Goal: Information Seeking & Learning: Check status

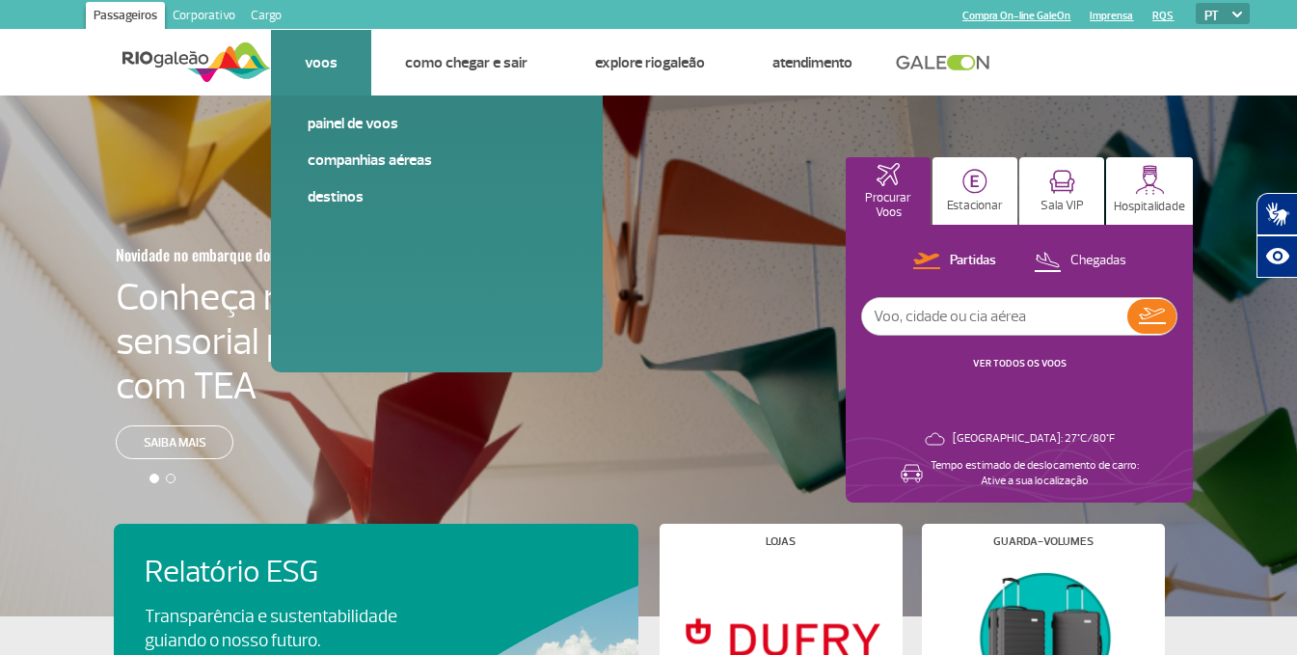
click at [307, 75] on li "Voos Painel de voos Companhias Aéreas Destinos" at bounding box center [321, 63] width 100 height 66
click at [327, 161] on link "Companhias Aéreas" at bounding box center [437, 159] width 258 height 21
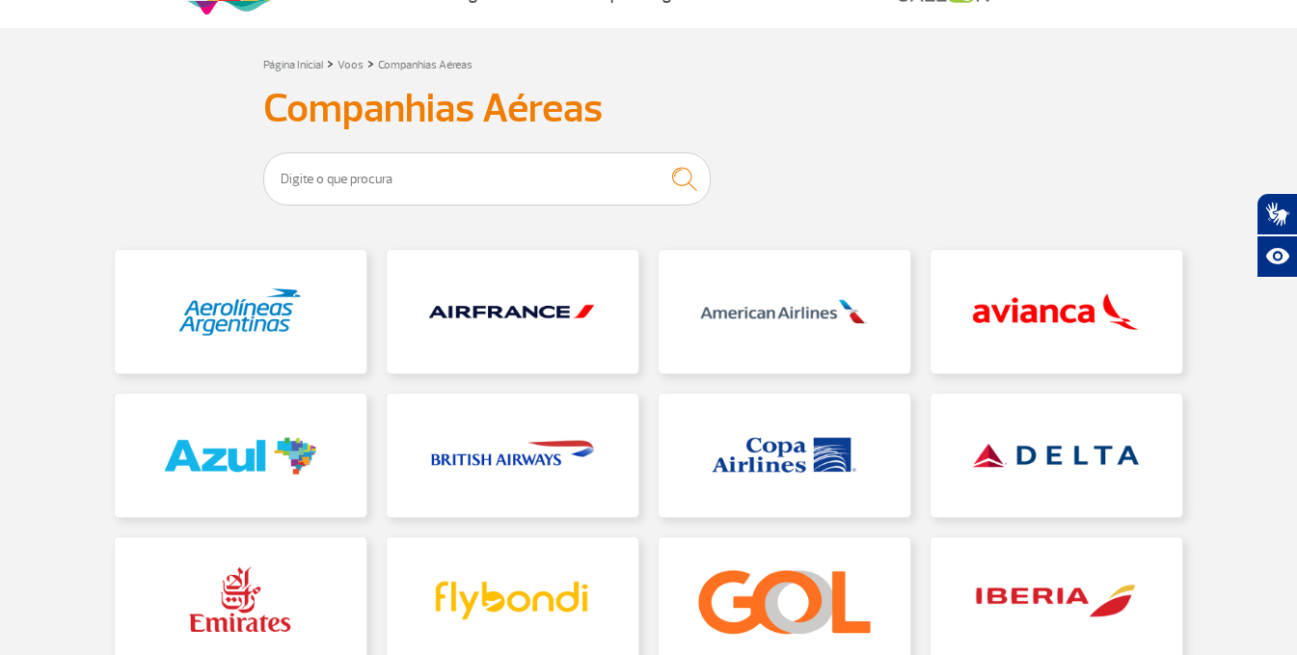
scroll to position [193, 0]
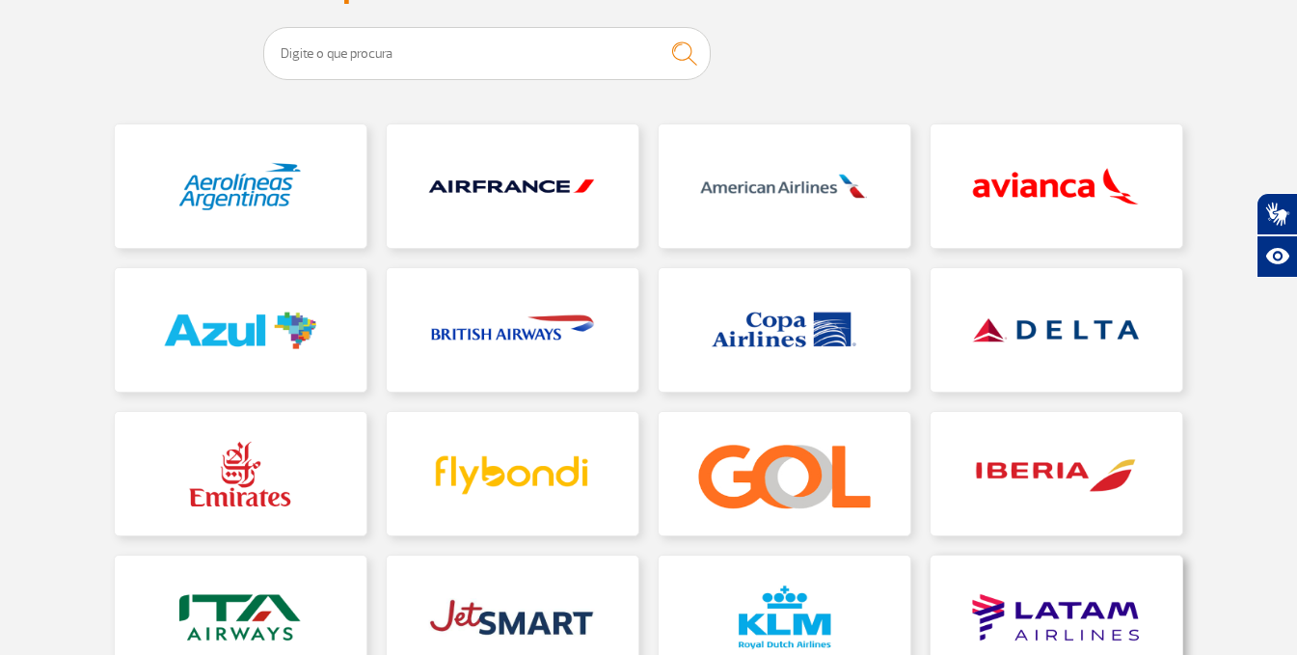
click at [1097, 579] on link at bounding box center [1057, 617] width 252 height 123
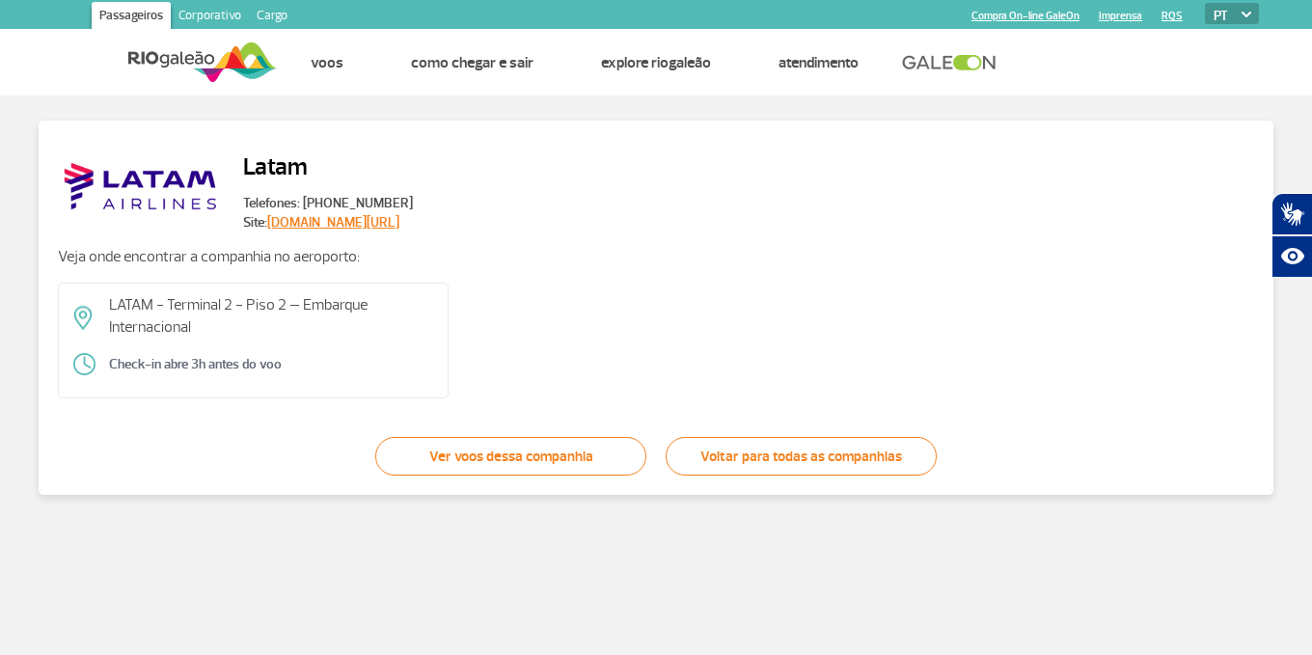
click at [418, 451] on link "Ver voos dessa companhia" at bounding box center [510, 456] width 271 height 39
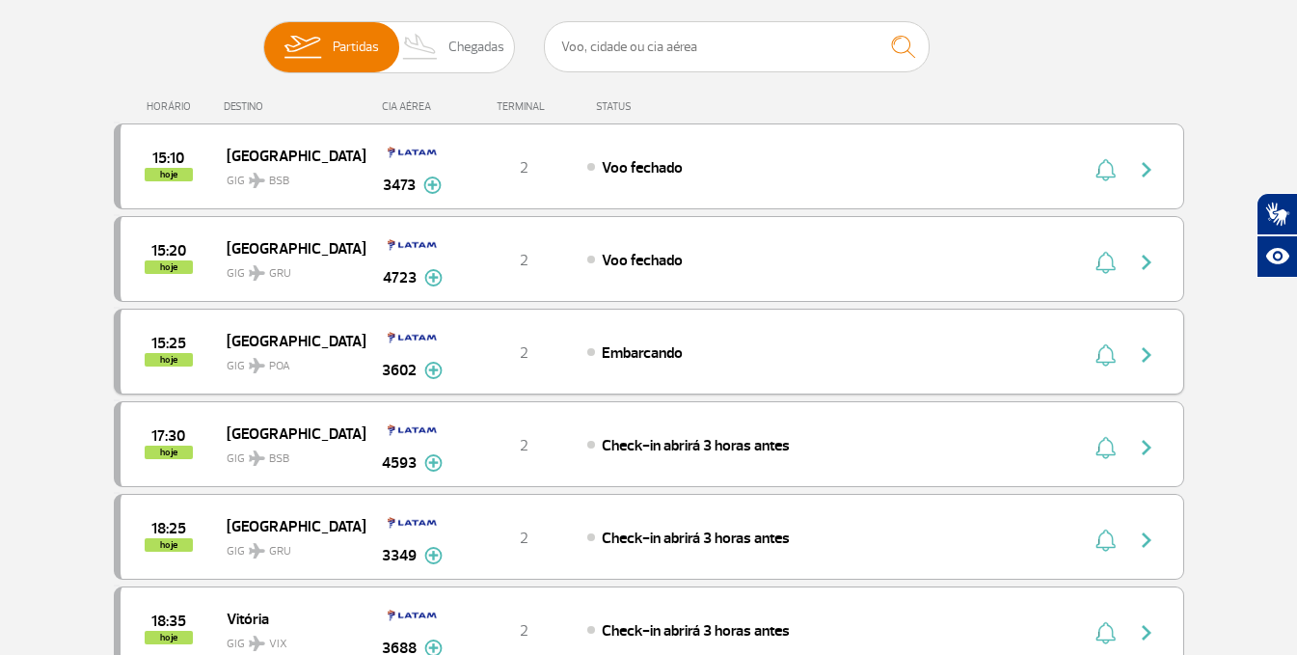
scroll to position [289, 0]
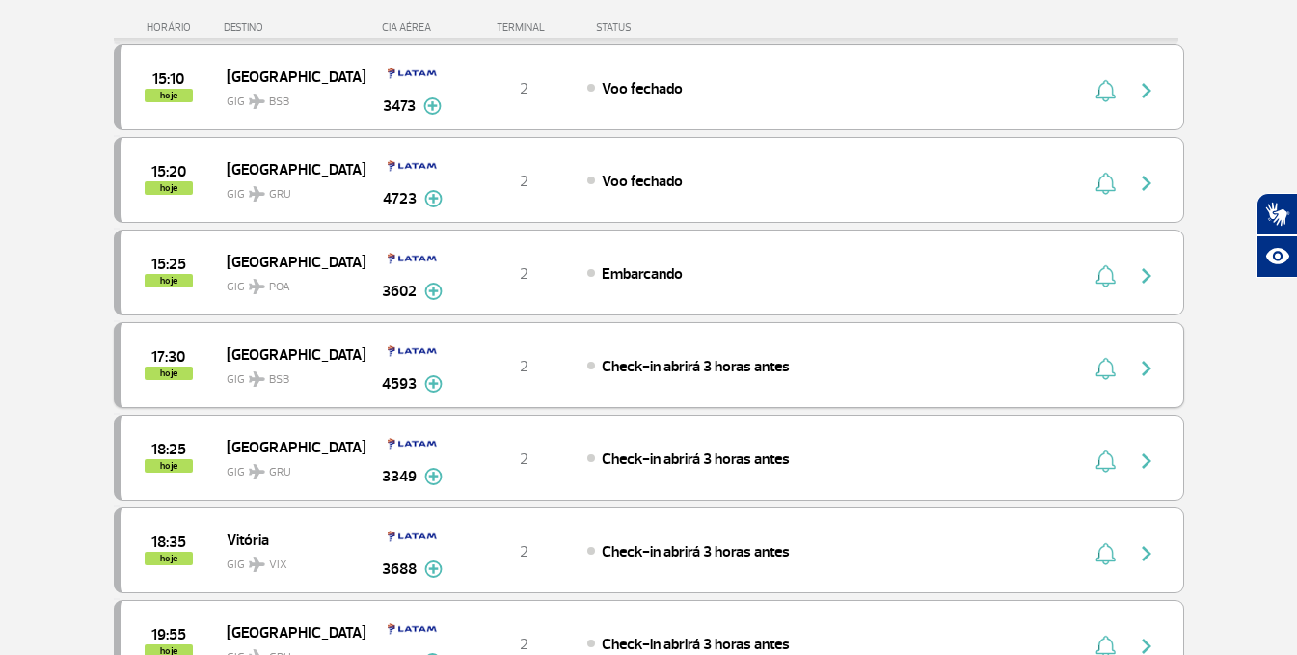
click at [257, 343] on span "[GEOGRAPHIC_DATA]" at bounding box center [288, 353] width 123 height 25
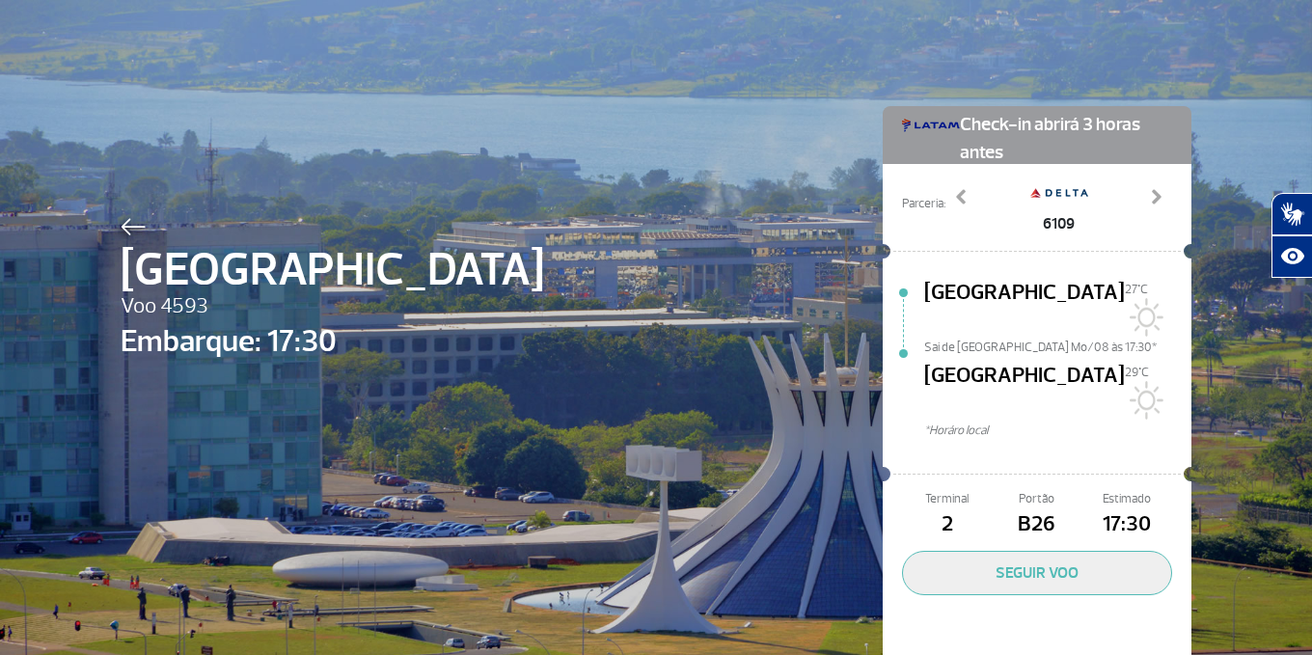
click at [145, 213] on div at bounding box center [332, 223] width 423 height 23
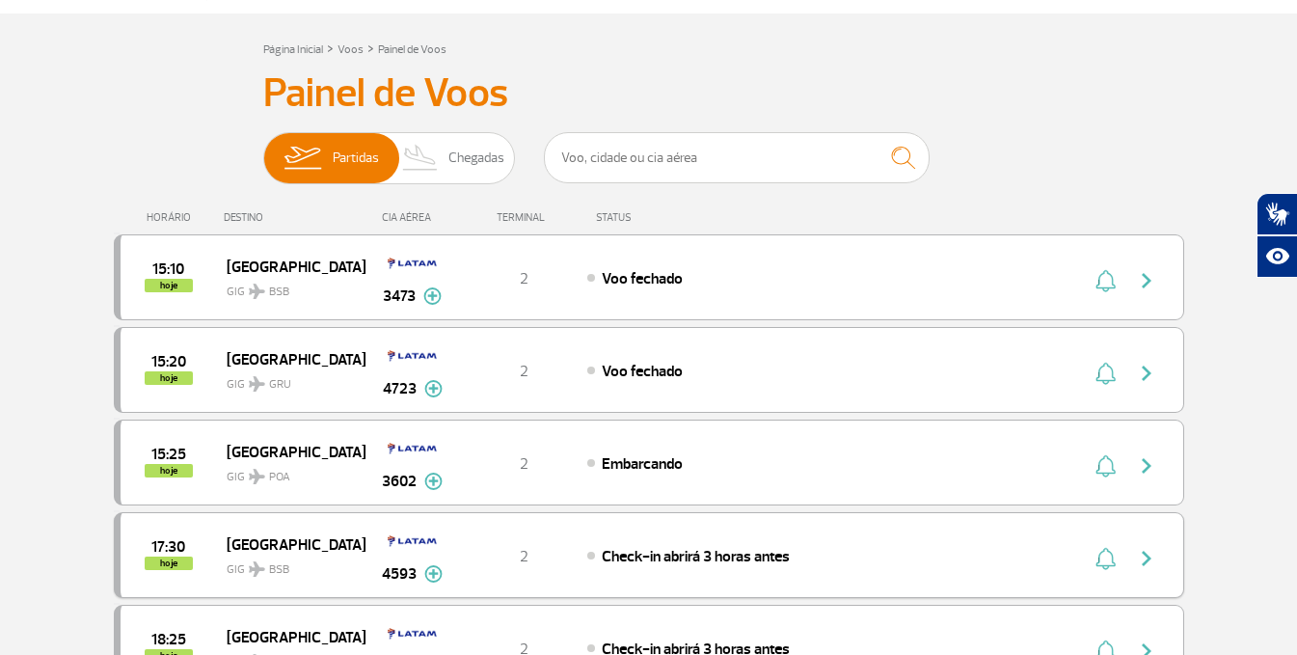
scroll to position [193, 0]
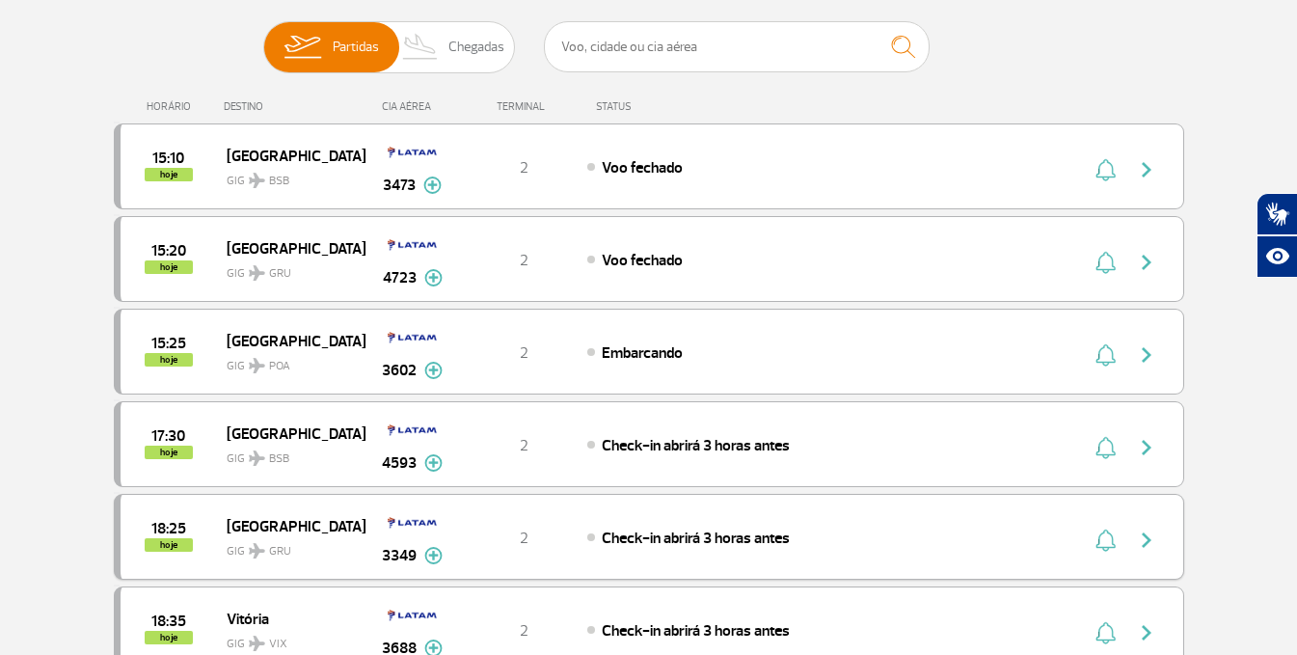
click at [251, 518] on span "[GEOGRAPHIC_DATA]" at bounding box center [288, 525] width 123 height 25
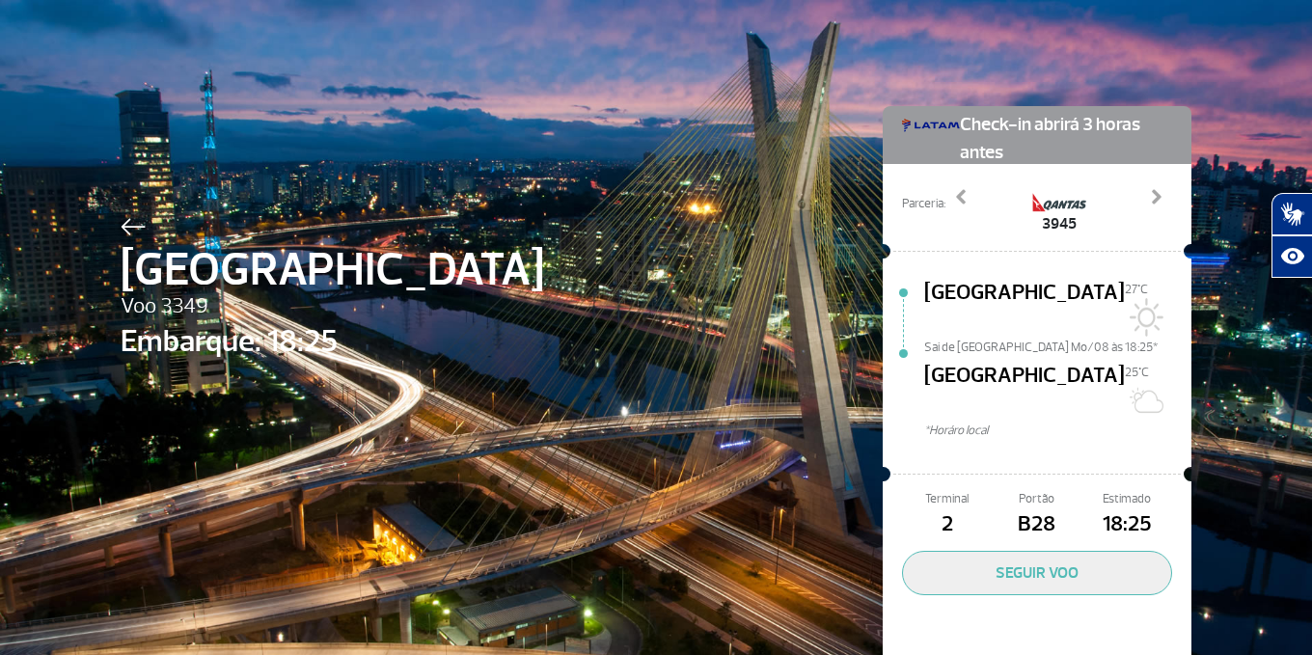
click at [129, 235] on img at bounding box center [133, 226] width 25 height 17
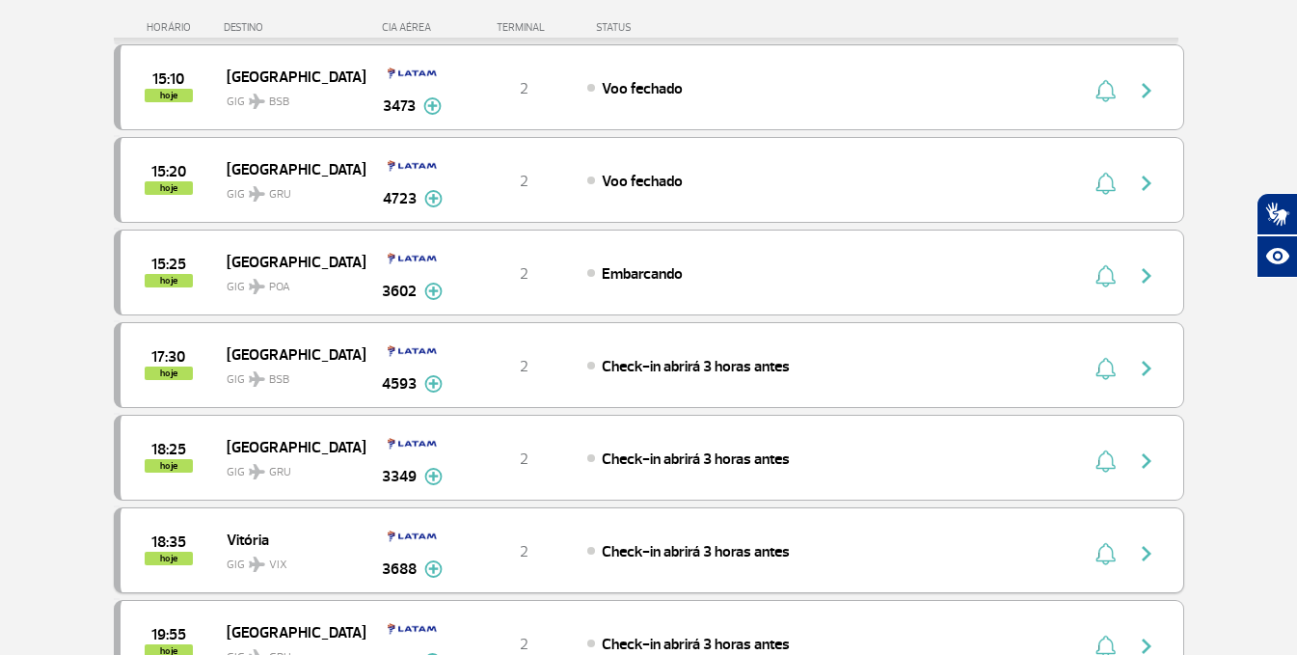
scroll to position [386, 0]
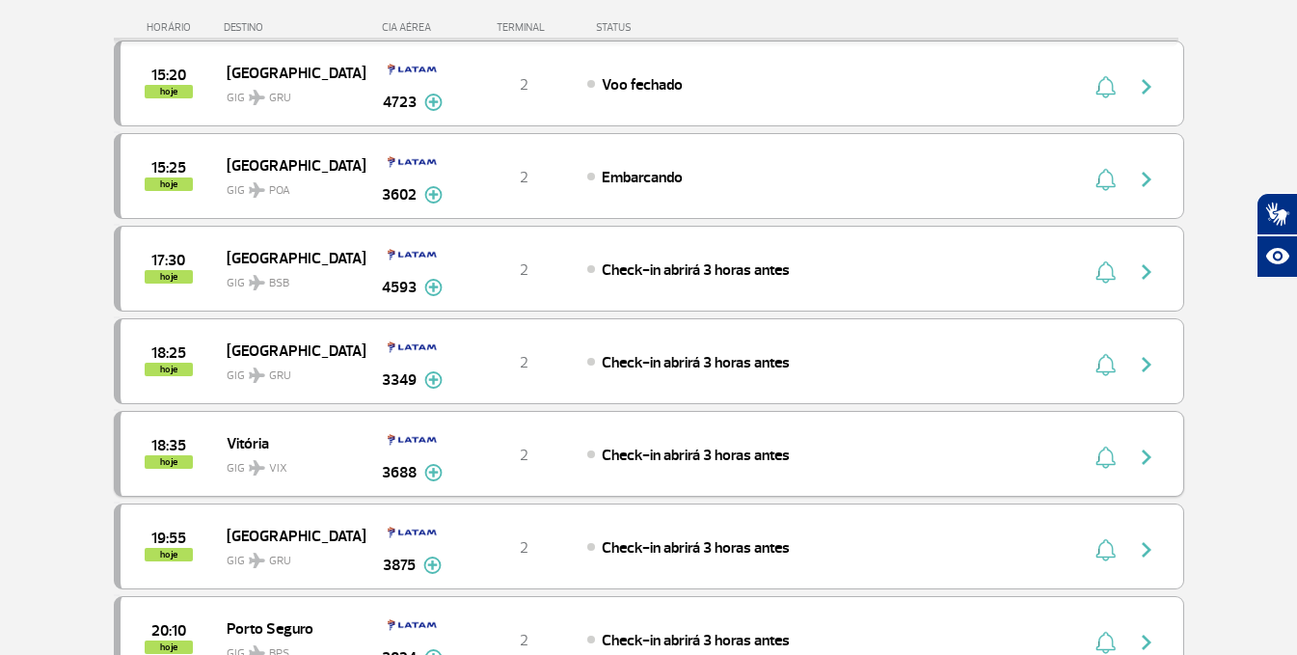
click at [257, 462] on img at bounding box center [257, 467] width 16 height 15
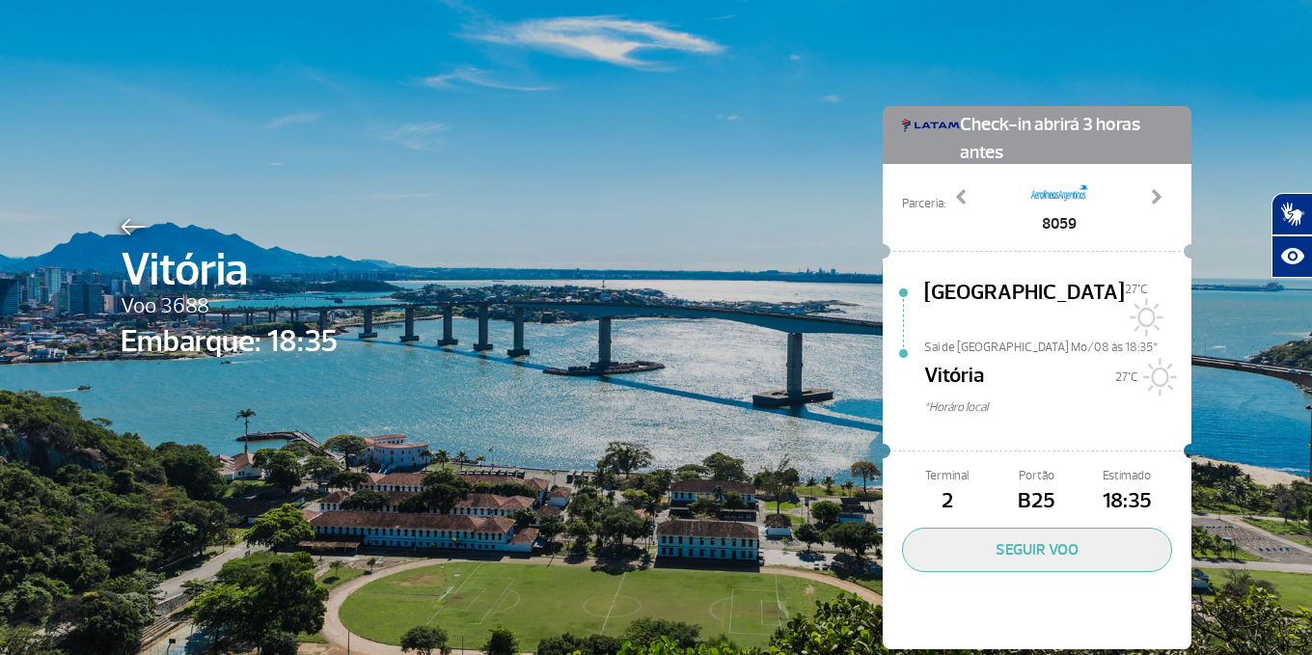
click at [126, 229] on img at bounding box center [133, 226] width 25 height 17
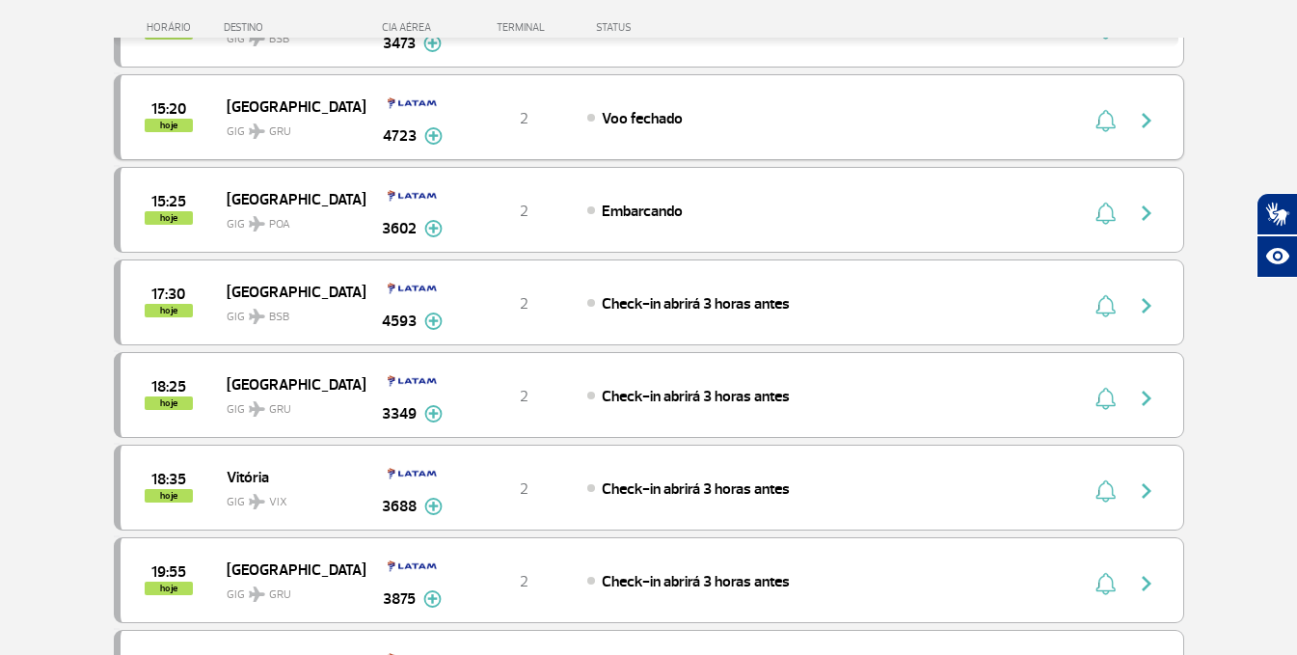
scroll to position [386, 0]
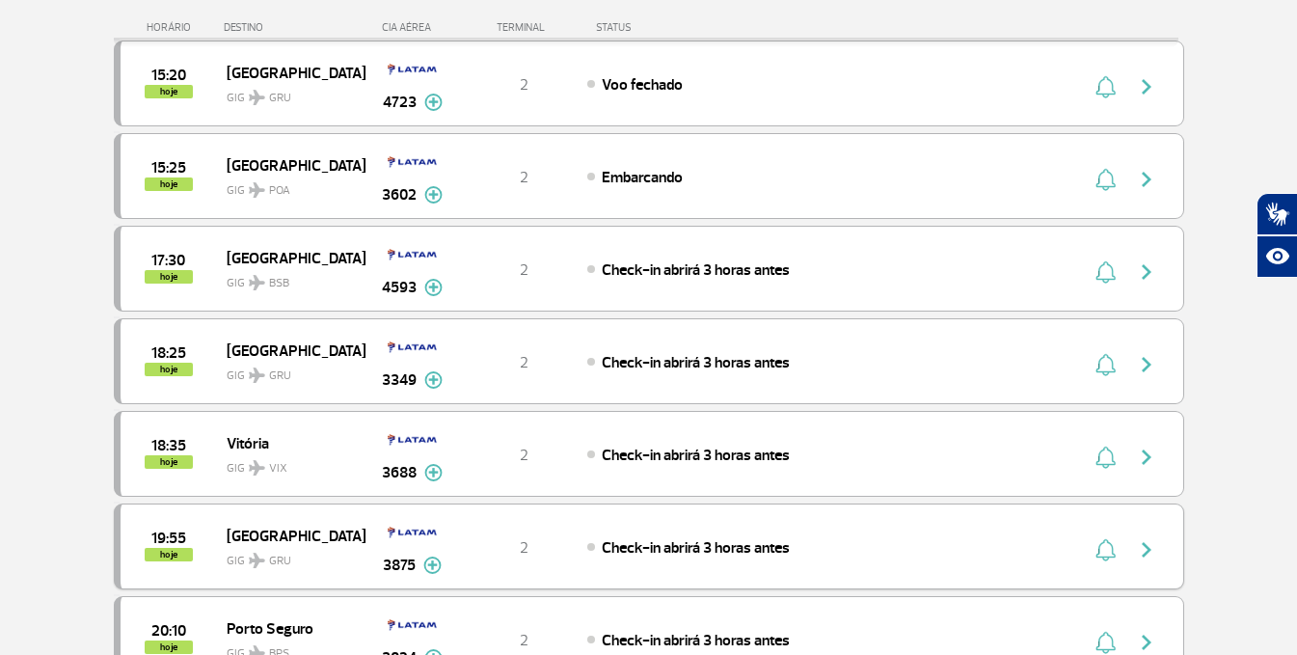
click at [264, 557] on span "GIG GRU" at bounding box center [288, 556] width 123 height 28
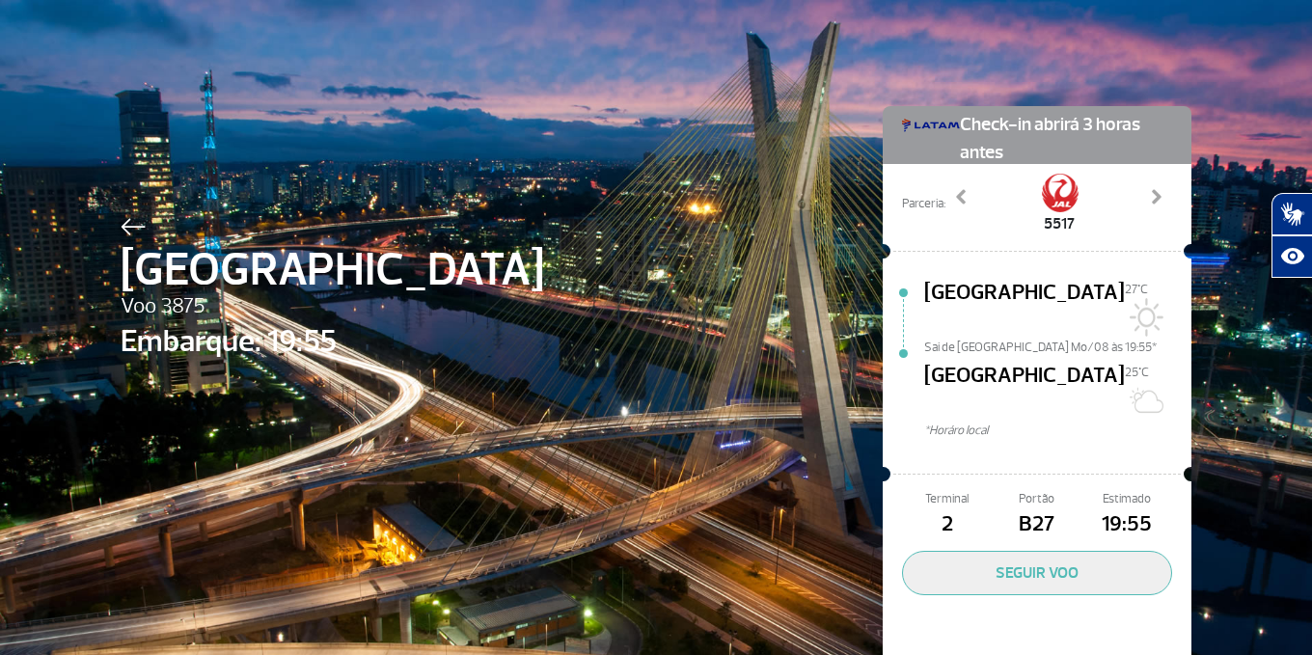
click at [121, 238] on span "[GEOGRAPHIC_DATA]" at bounding box center [332, 269] width 423 height 69
click at [121, 227] on img at bounding box center [133, 226] width 25 height 17
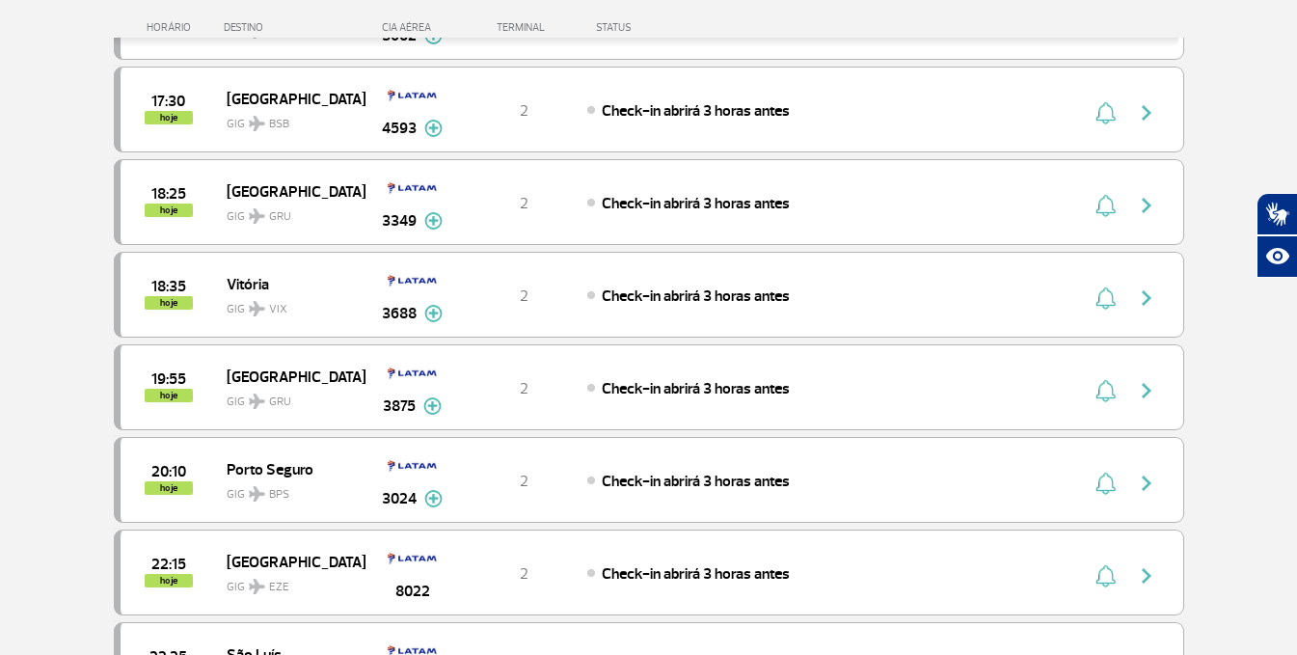
scroll to position [579, 0]
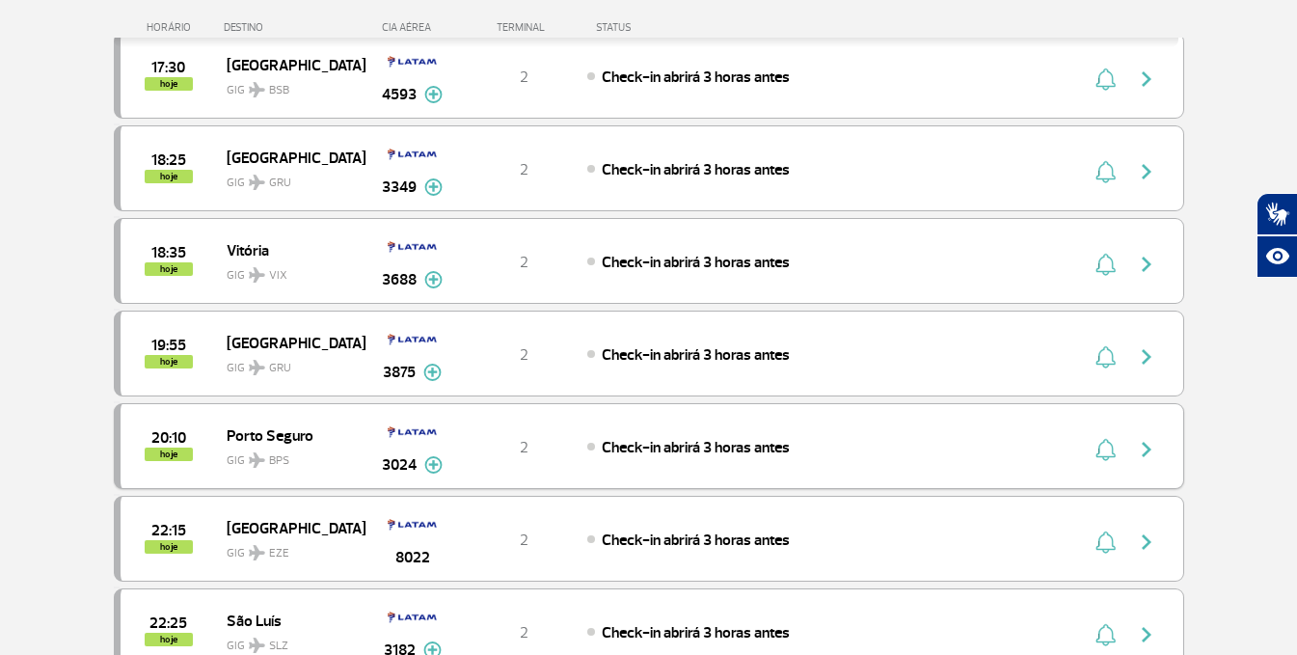
click at [274, 444] on span "GIG BPS" at bounding box center [288, 456] width 123 height 28
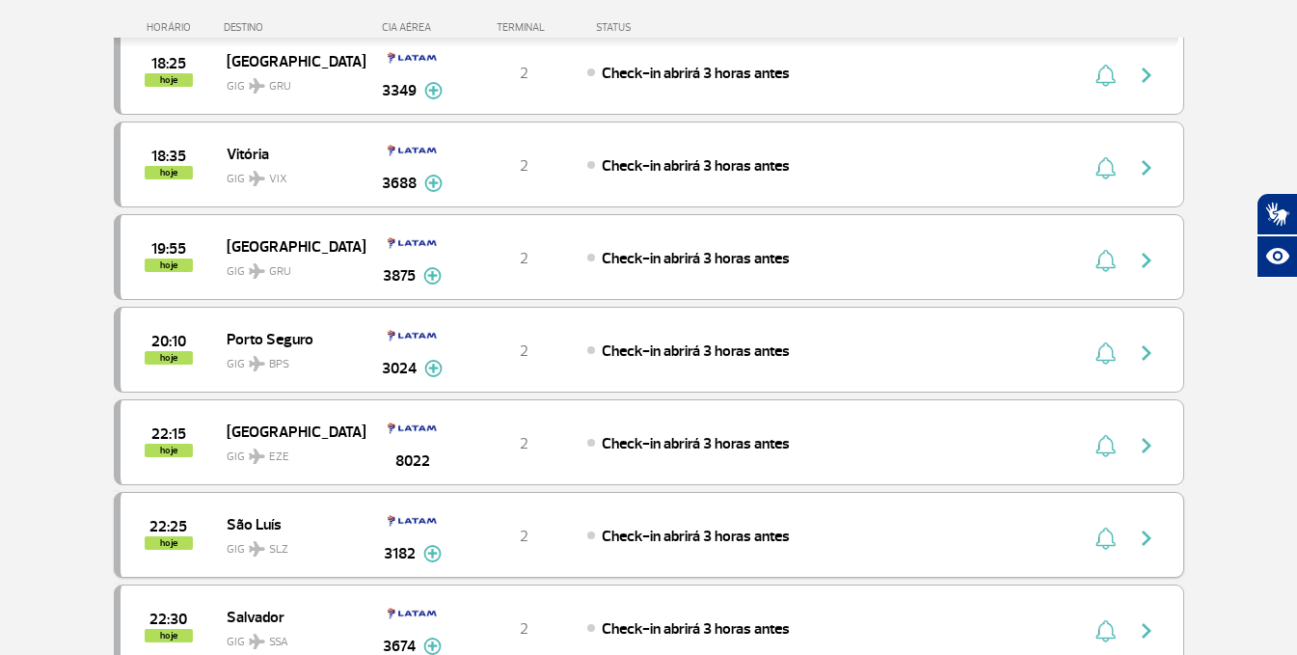
click at [227, 517] on span "São Luís" at bounding box center [288, 523] width 123 height 25
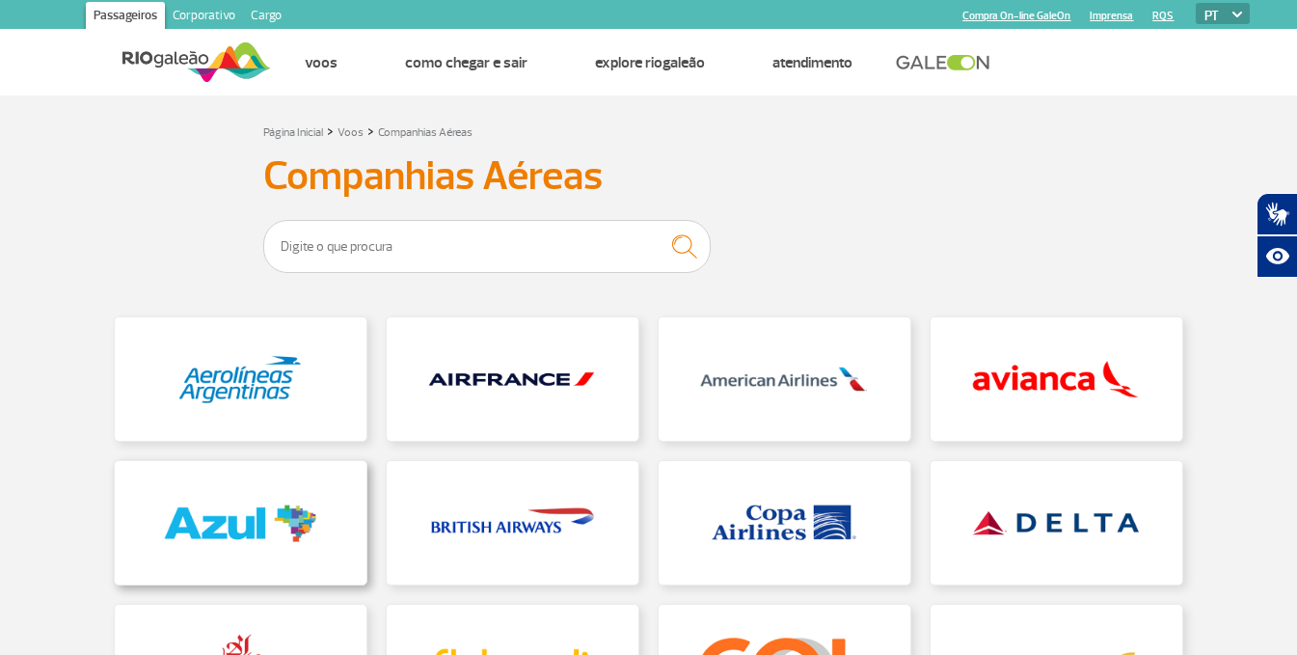
click at [150, 528] on link at bounding box center [241, 522] width 252 height 123
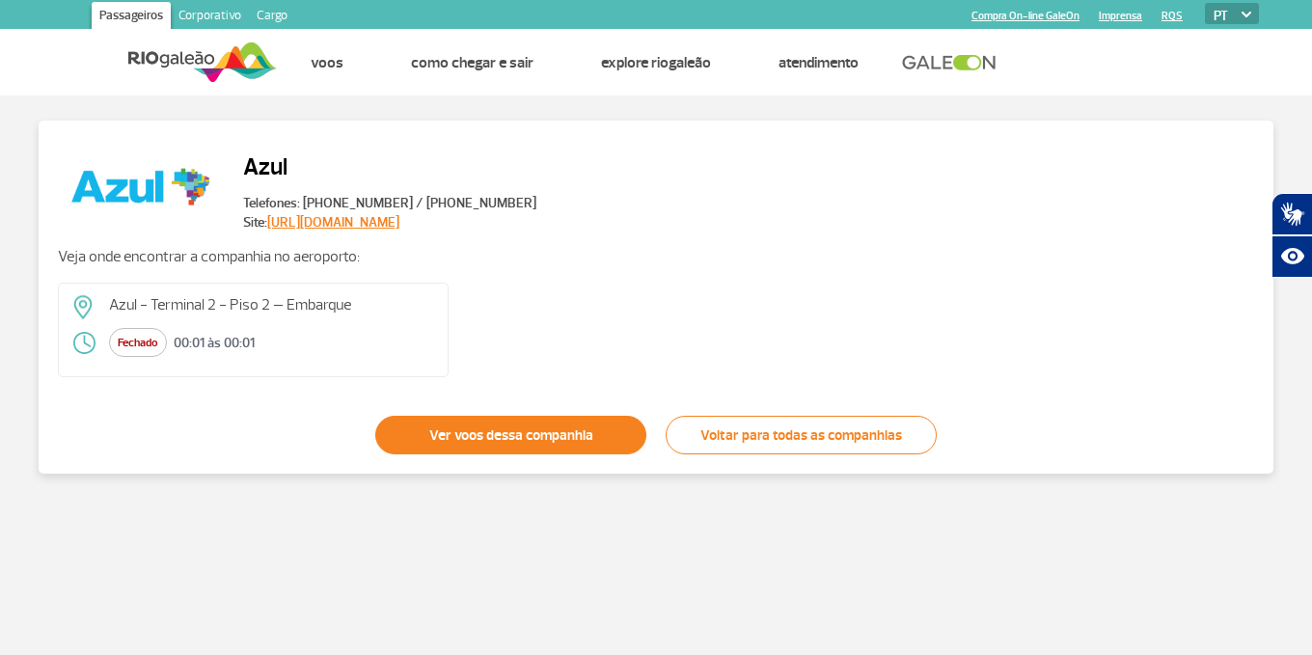
click at [503, 430] on link "Ver voos dessa companhia" at bounding box center [510, 435] width 271 height 39
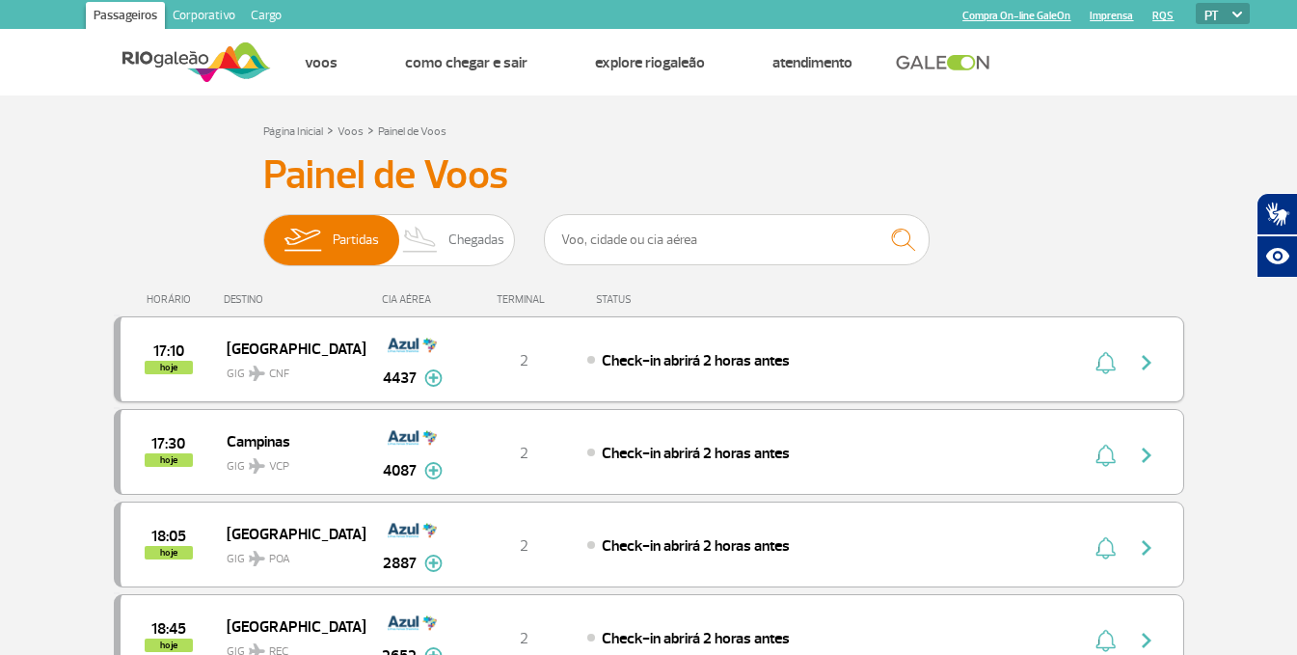
click at [325, 344] on span "[GEOGRAPHIC_DATA]" at bounding box center [288, 348] width 123 height 25
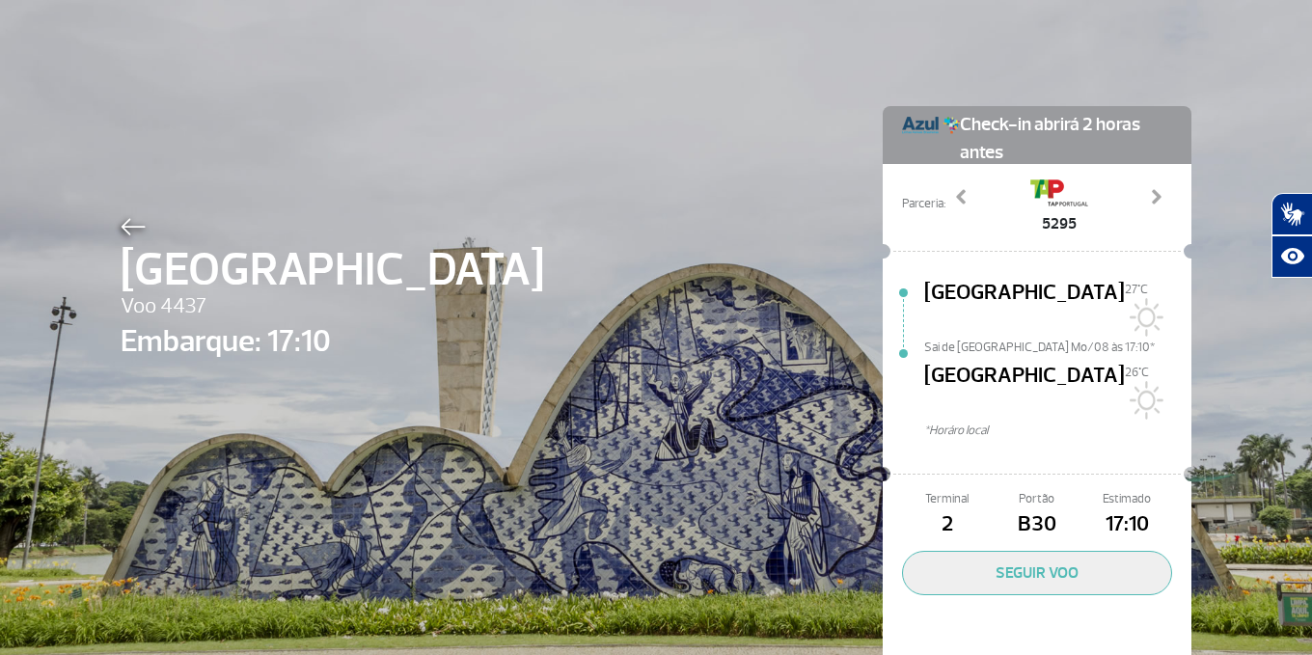
click at [132, 242] on span "[GEOGRAPHIC_DATA]" at bounding box center [332, 269] width 423 height 69
click at [125, 219] on img at bounding box center [133, 226] width 25 height 17
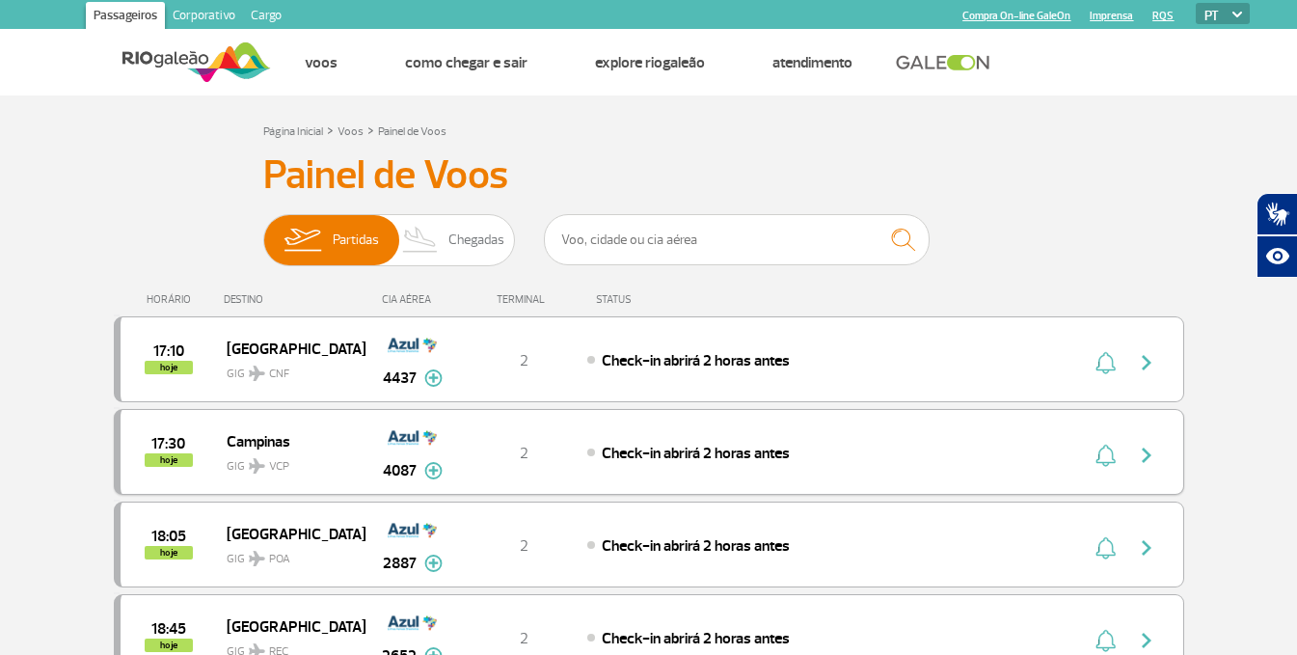
click at [245, 456] on span "GIG VCP" at bounding box center [288, 461] width 123 height 28
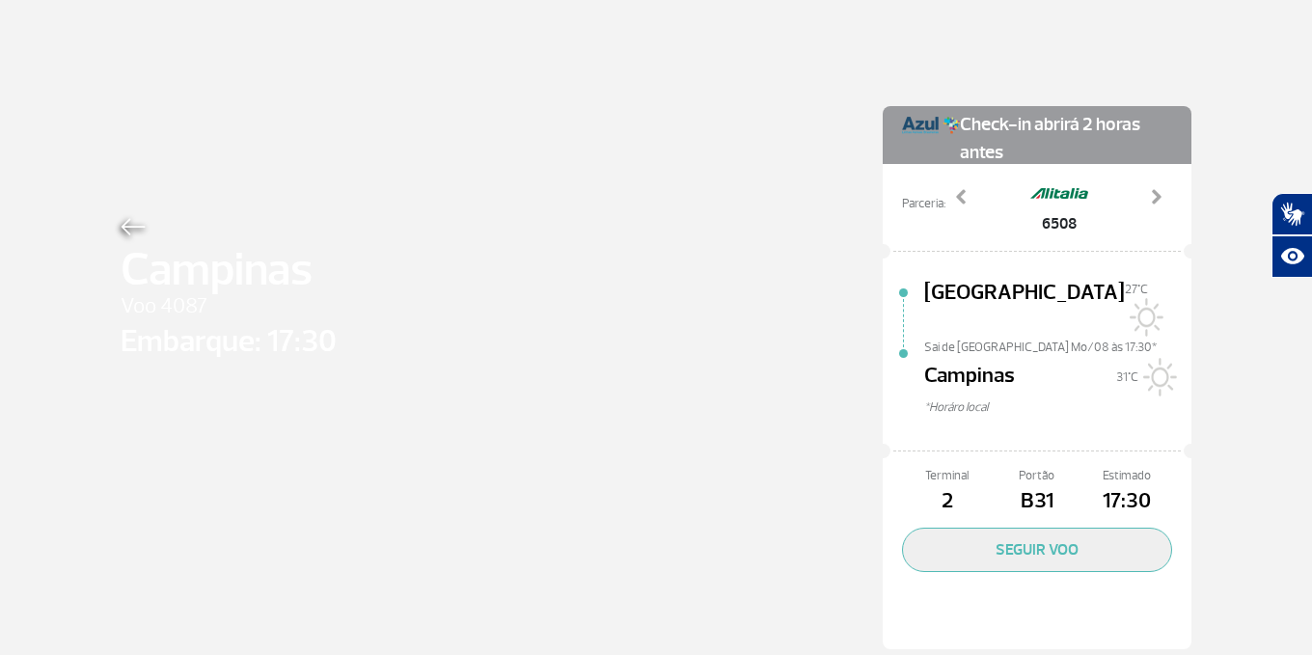
click at [132, 232] on img at bounding box center [133, 226] width 25 height 17
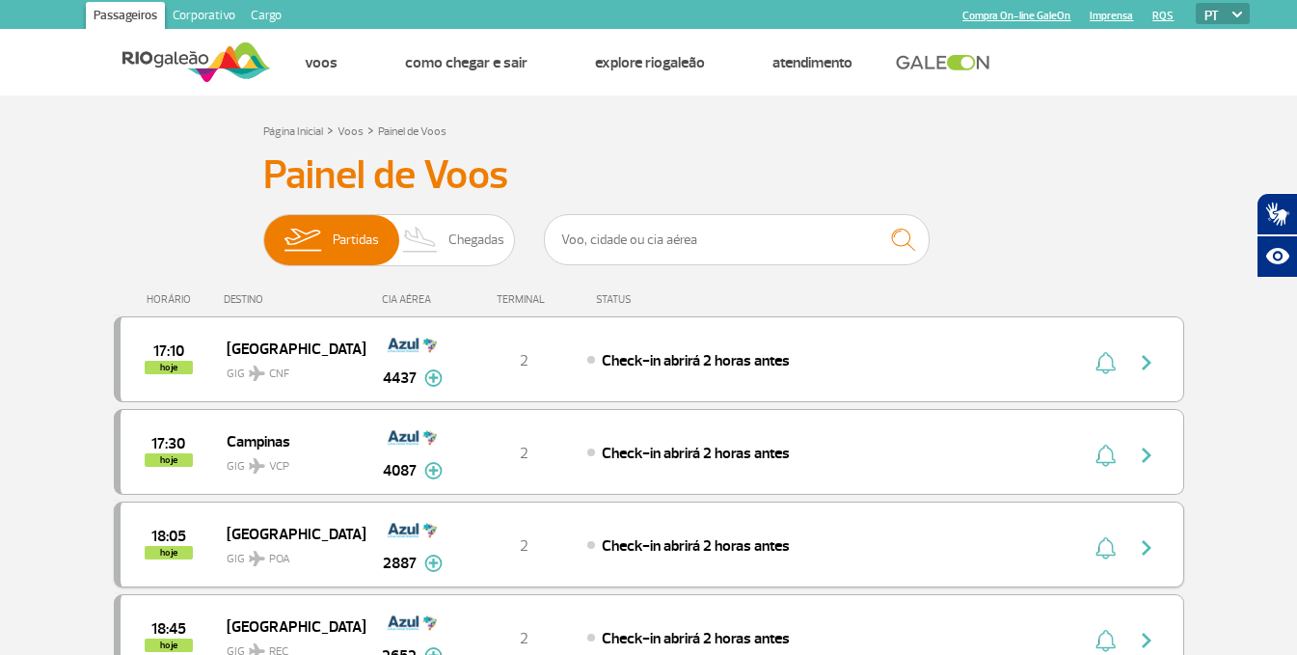
click at [242, 529] on span "[GEOGRAPHIC_DATA]" at bounding box center [288, 533] width 123 height 25
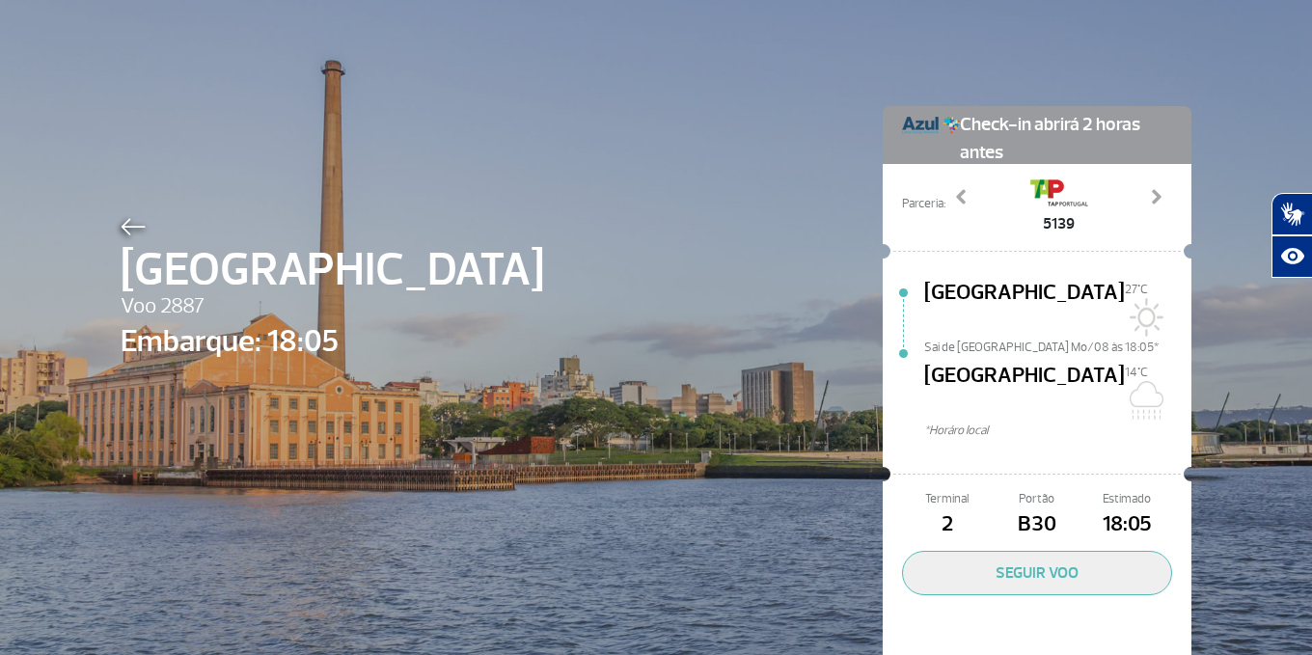
click at [134, 230] on img at bounding box center [133, 226] width 25 height 17
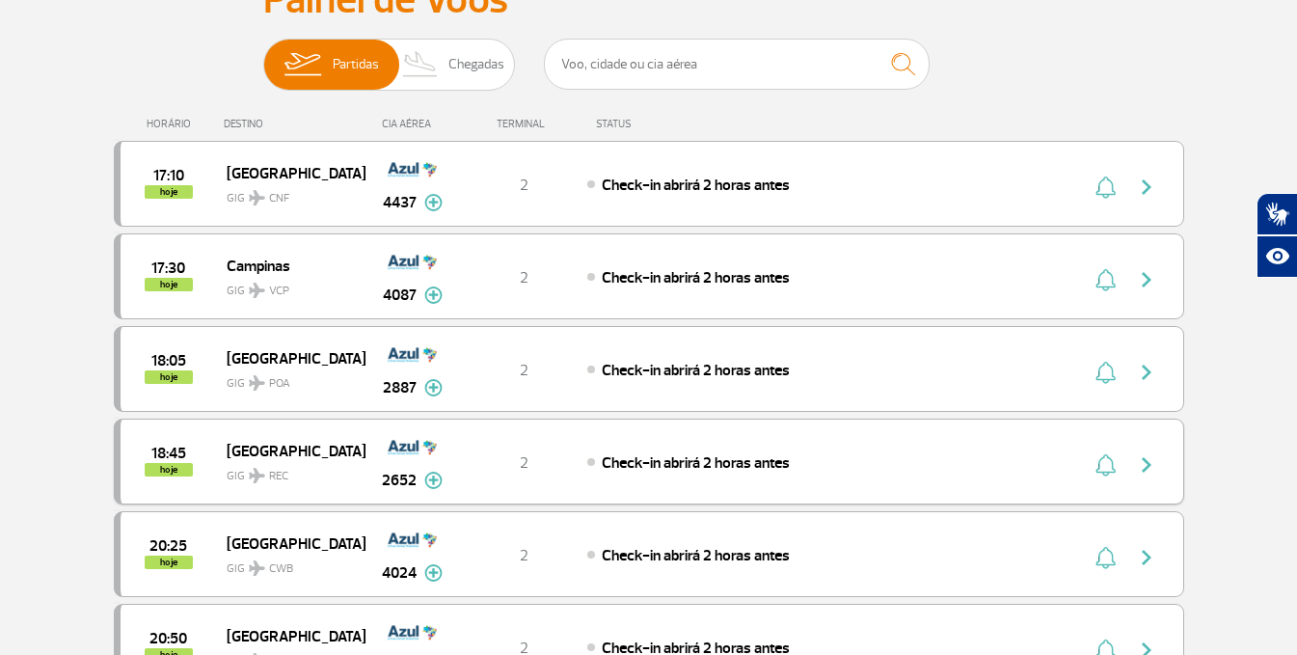
scroll to position [193, 0]
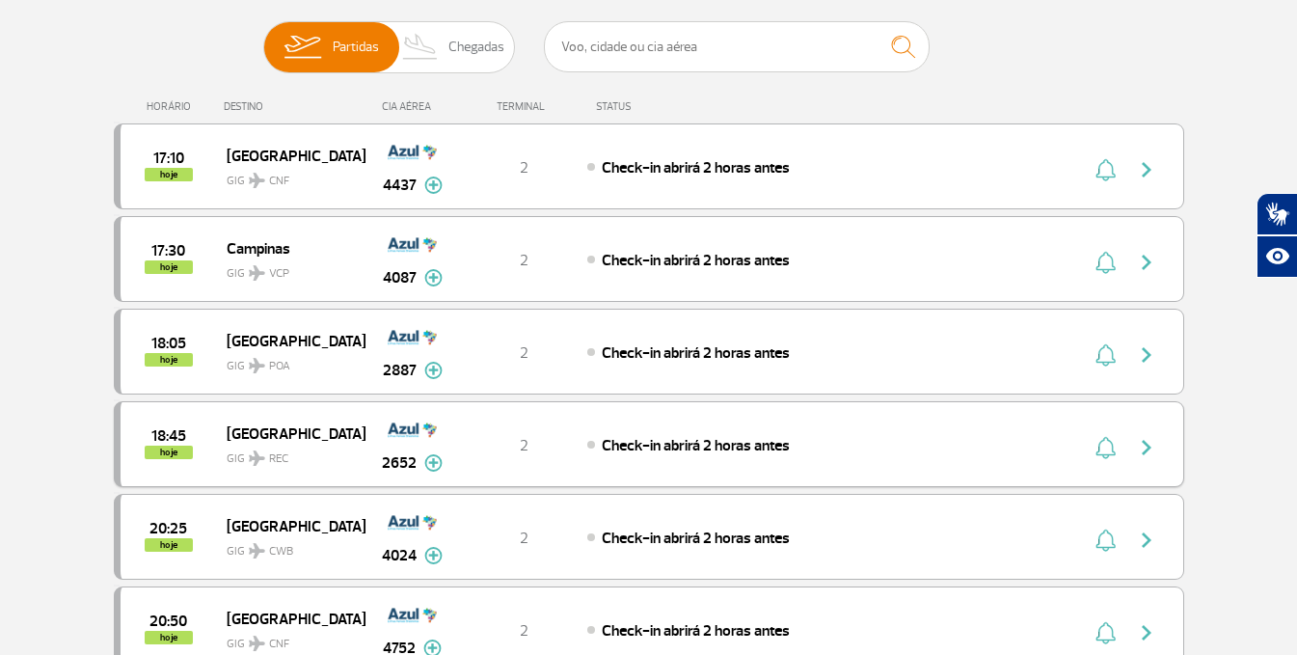
click at [234, 429] on span "[GEOGRAPHIC_DATA]" at bounding box center [288, 432] width 123 height 25
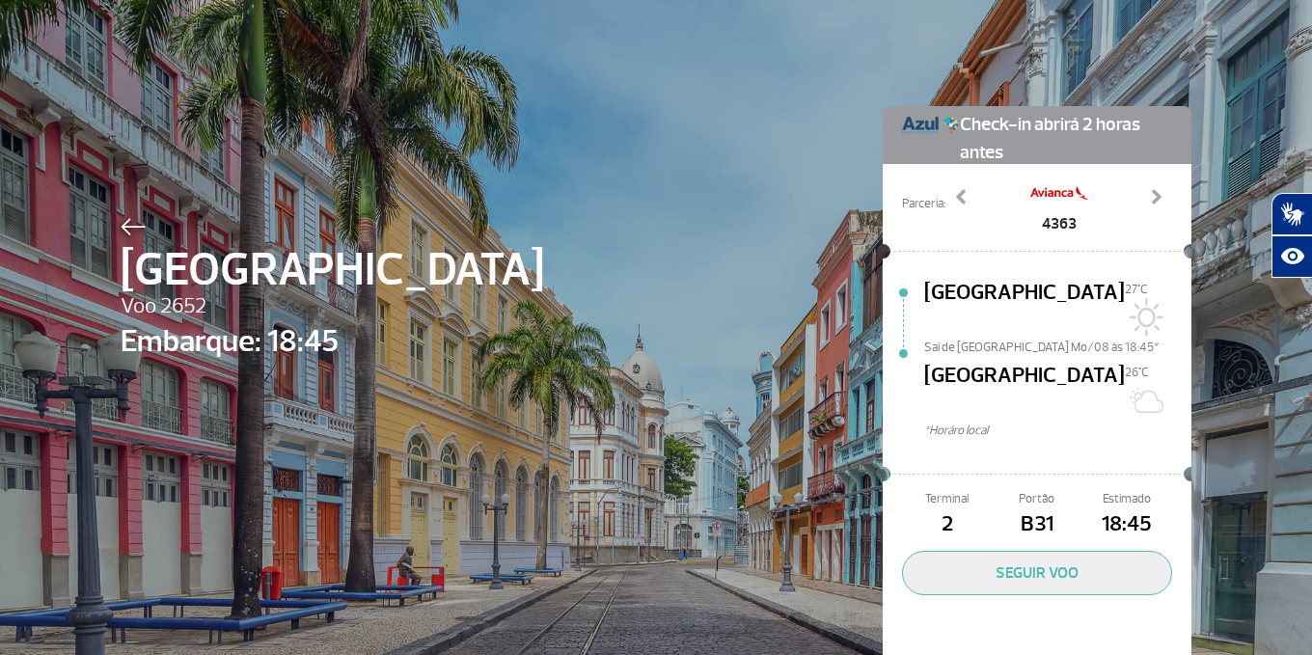
click at [124, 231] on img at bounding box center [133, 226] width 25 height 17
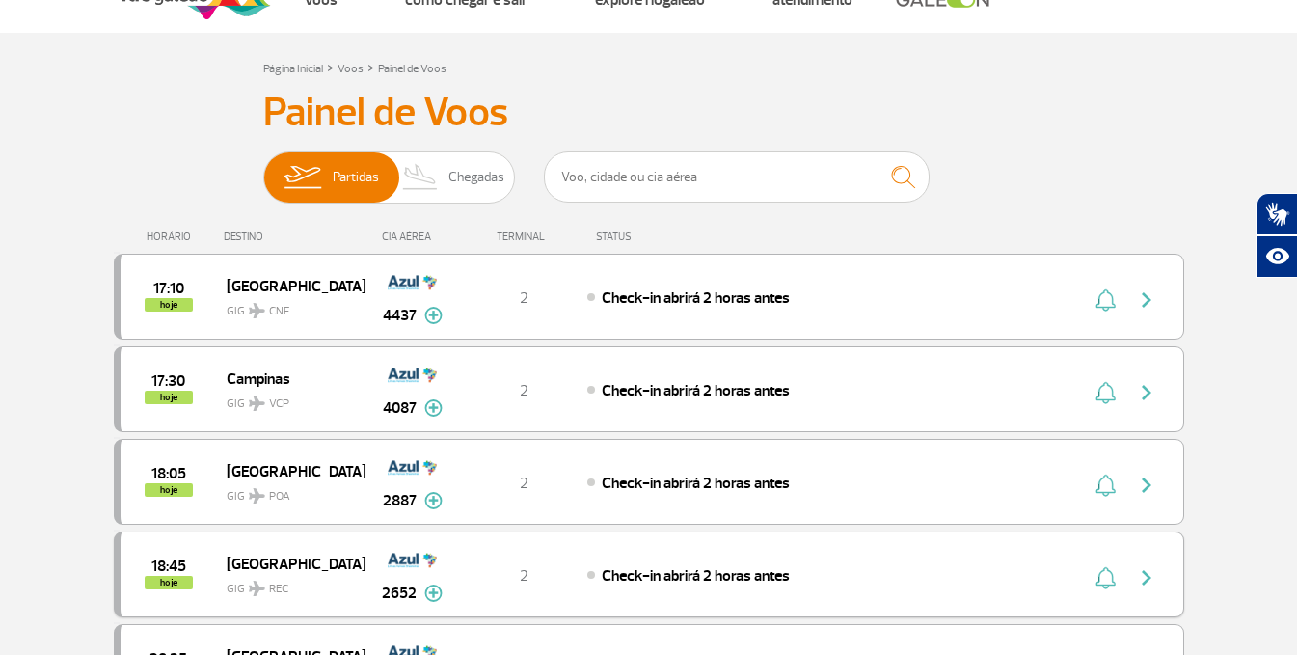
scroll to position [96, 0]
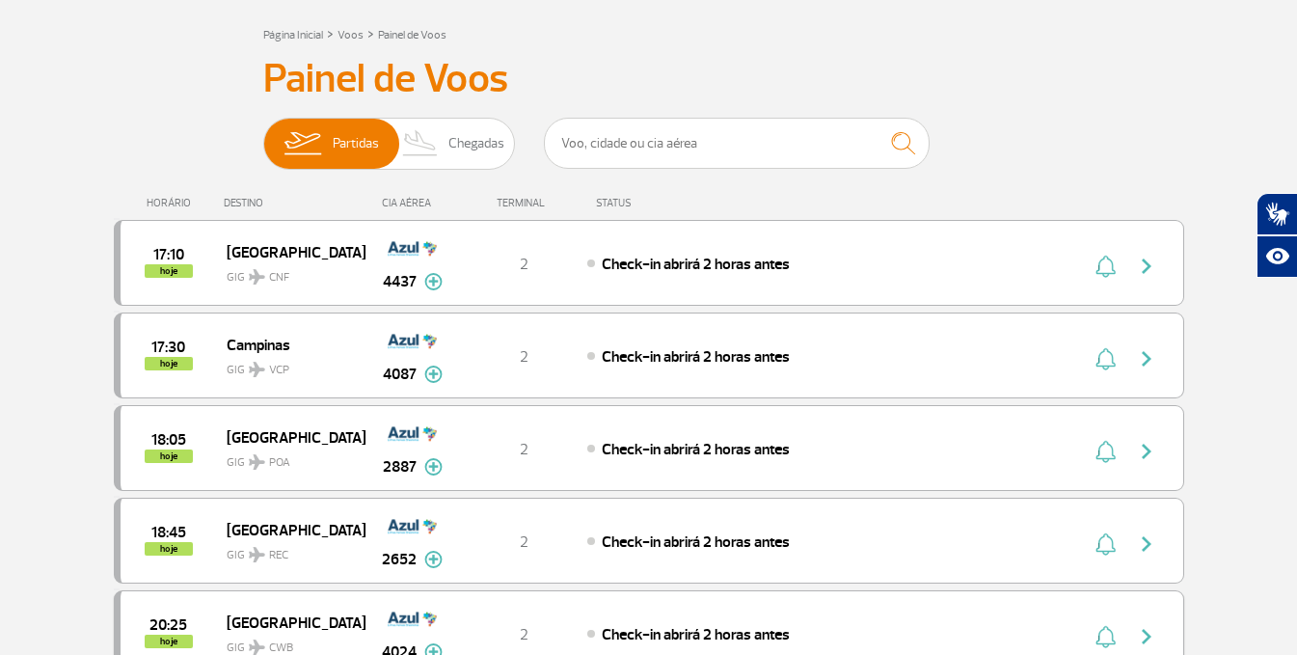
click at [225, 624] on div "20:25 hoje" at bounding box center [174, 633] width 106 height 30
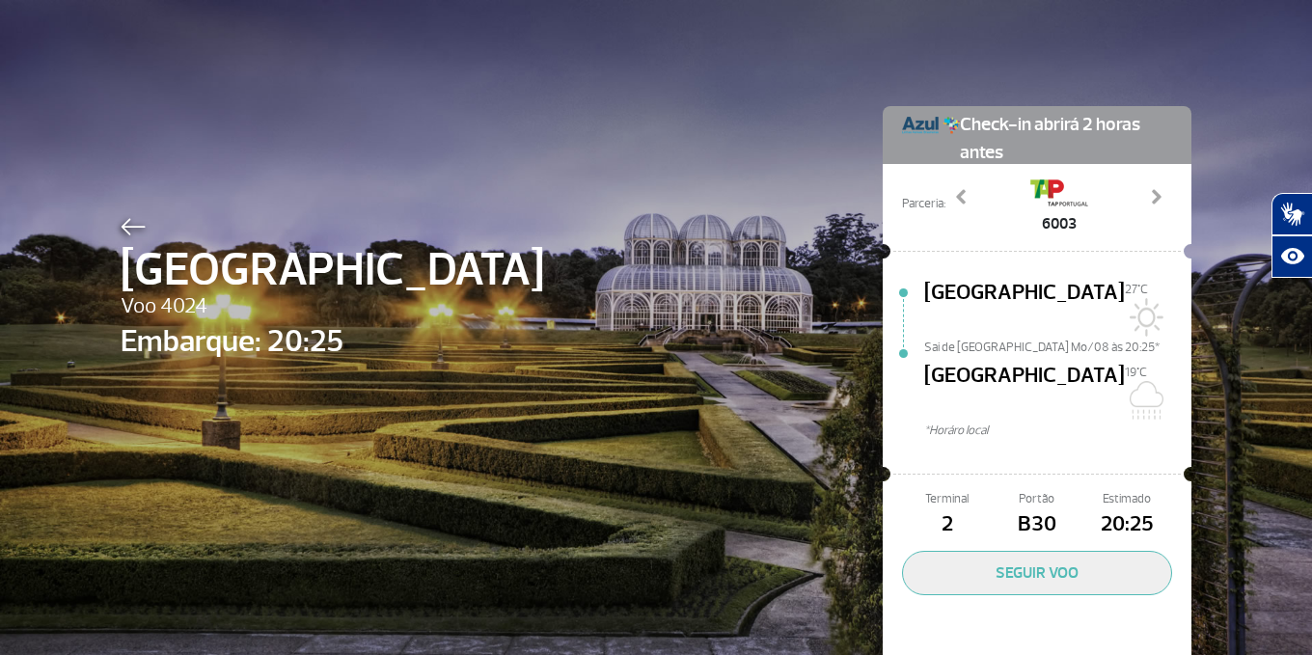
click at [112, 230] on div "Curitiba Voo 4024 Embarque: 20:25 Check-in abrirá 2 horas antes Parceria: 6003 …" at bounding box center [655, 360] width 1099 height 720
click at [131, 220] on img at bounding box center [133, 226] width 25 height 17
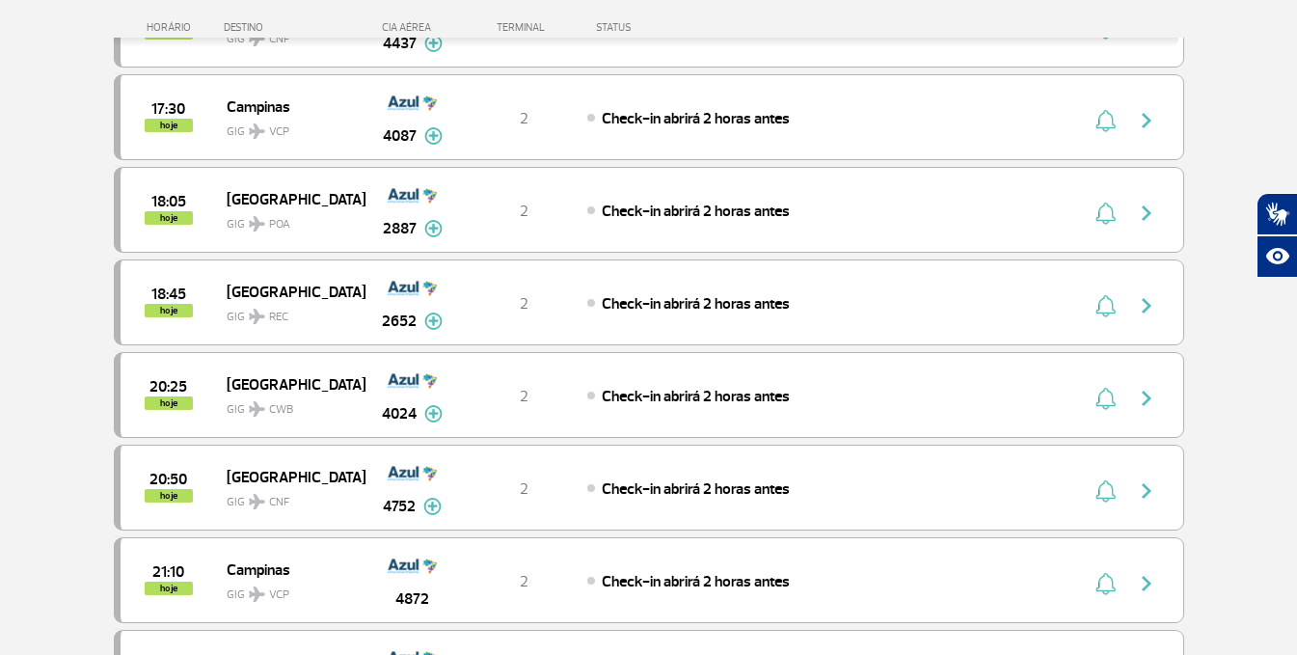
scroll to position [386, 0]
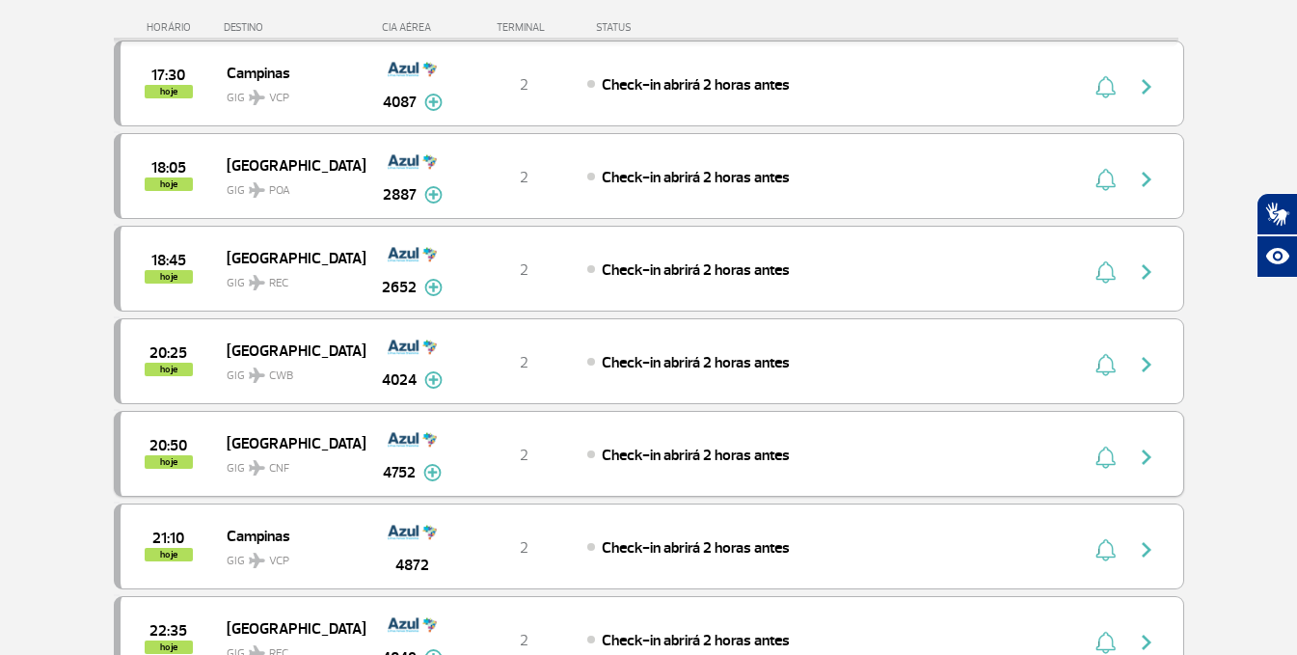
click at [262, 412] on div "20:50 hoje [GEOGRAPHIC_DATA] GIG CNF 4752 2 Check-in abrirá 2 horas antes Parce…" at bounding box center [649, 454] width 1070 height 86
click at [267, 443] on span "[GEOGRAPHIC_DATA]" at bounding box center [288, 442] width 123 height 25
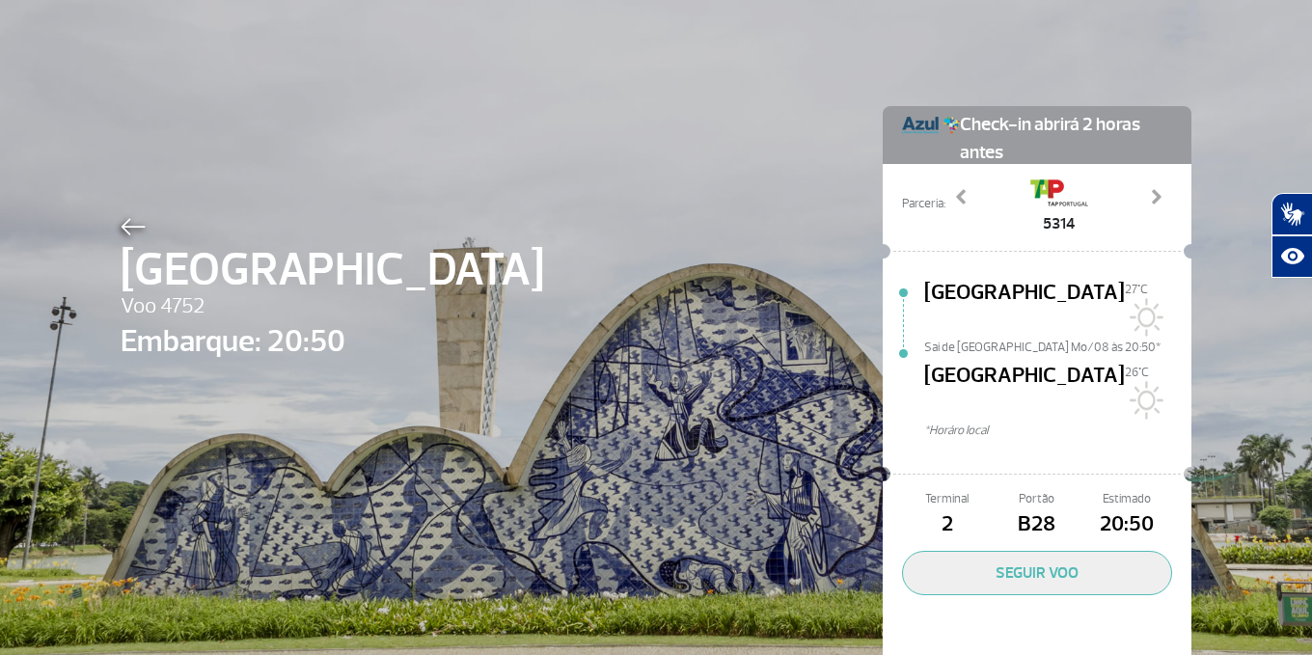
click at [128, 230] on img at bounding box center [133, 226] width 25 height 17
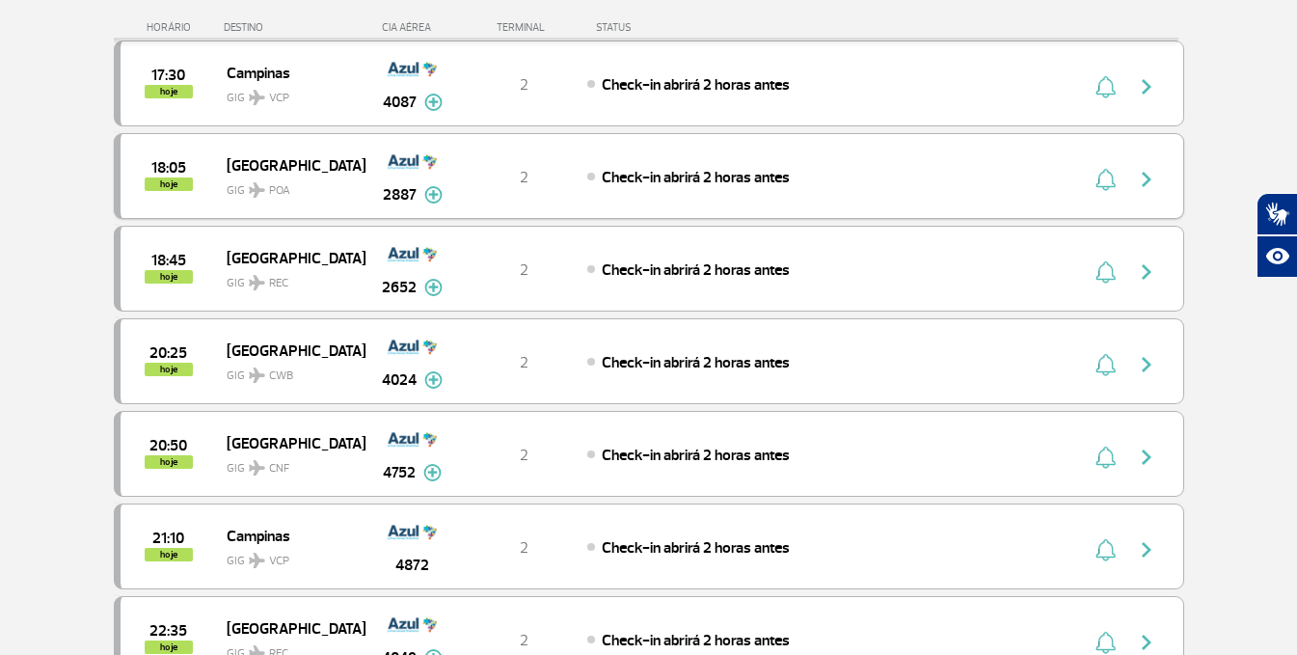
scroll to position [482, 0]
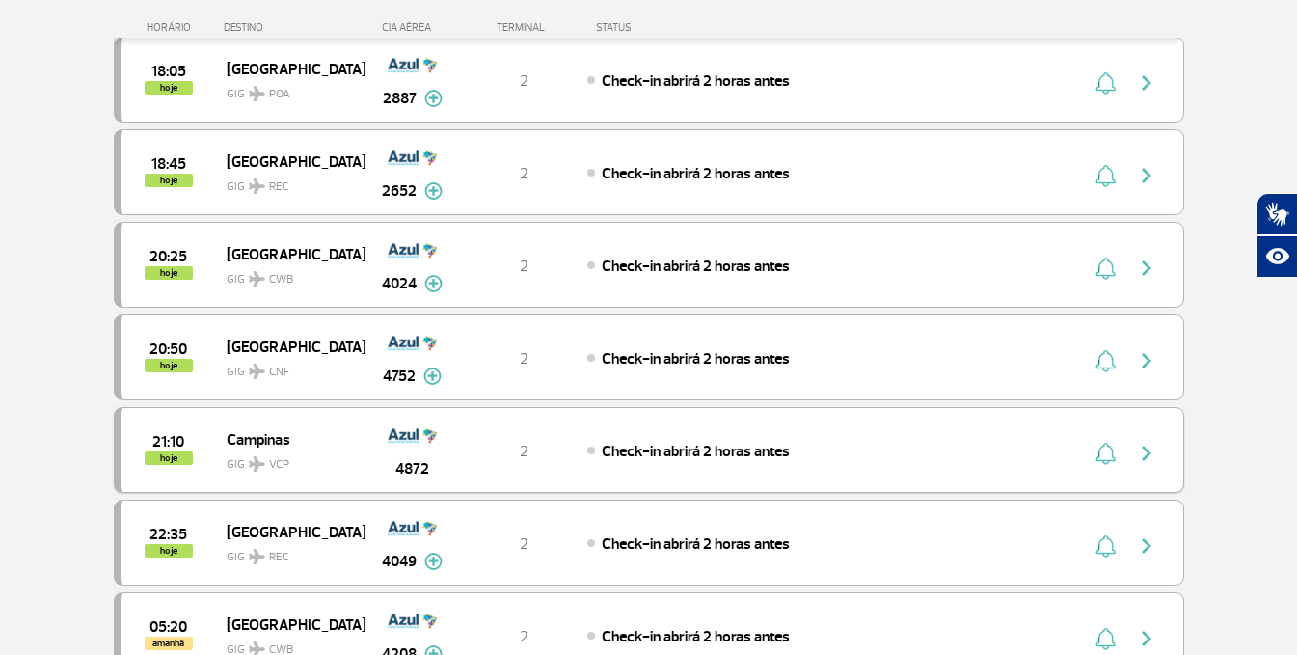
click at [284, 445] on span "Campinas" at bounding box center [288, 438] width 123 height 25
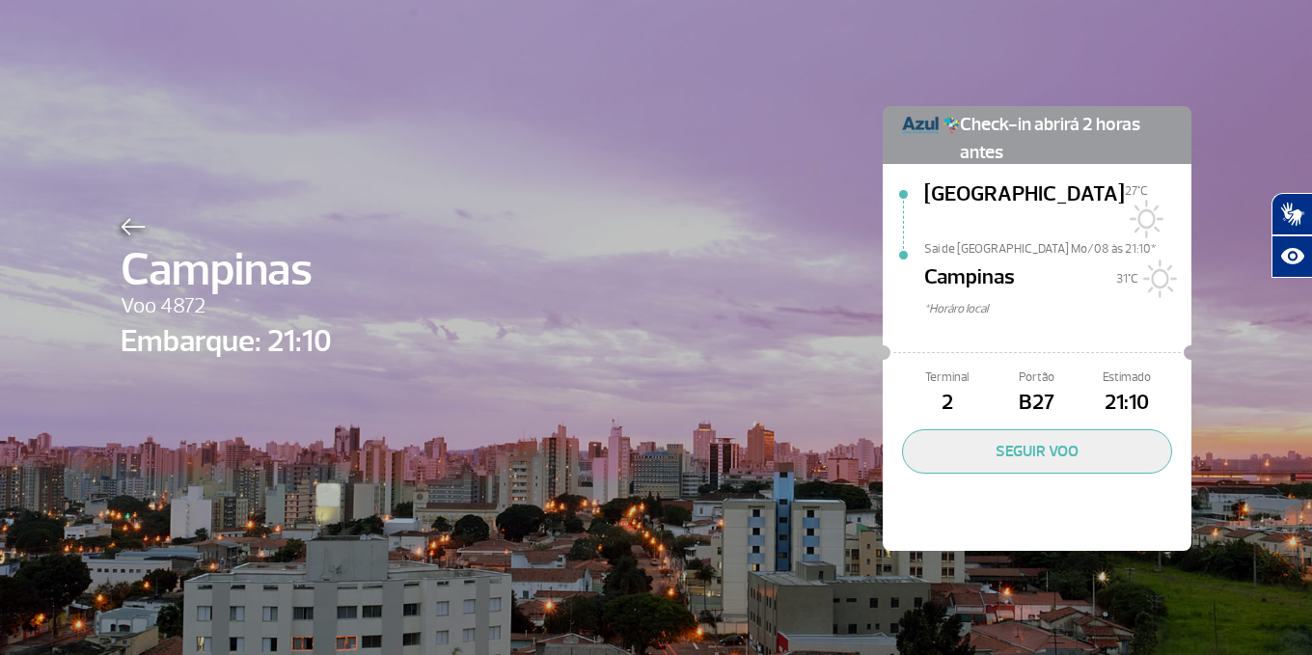
click at [129, 226] on img at bounding box center [133, 226] width 25 height 17
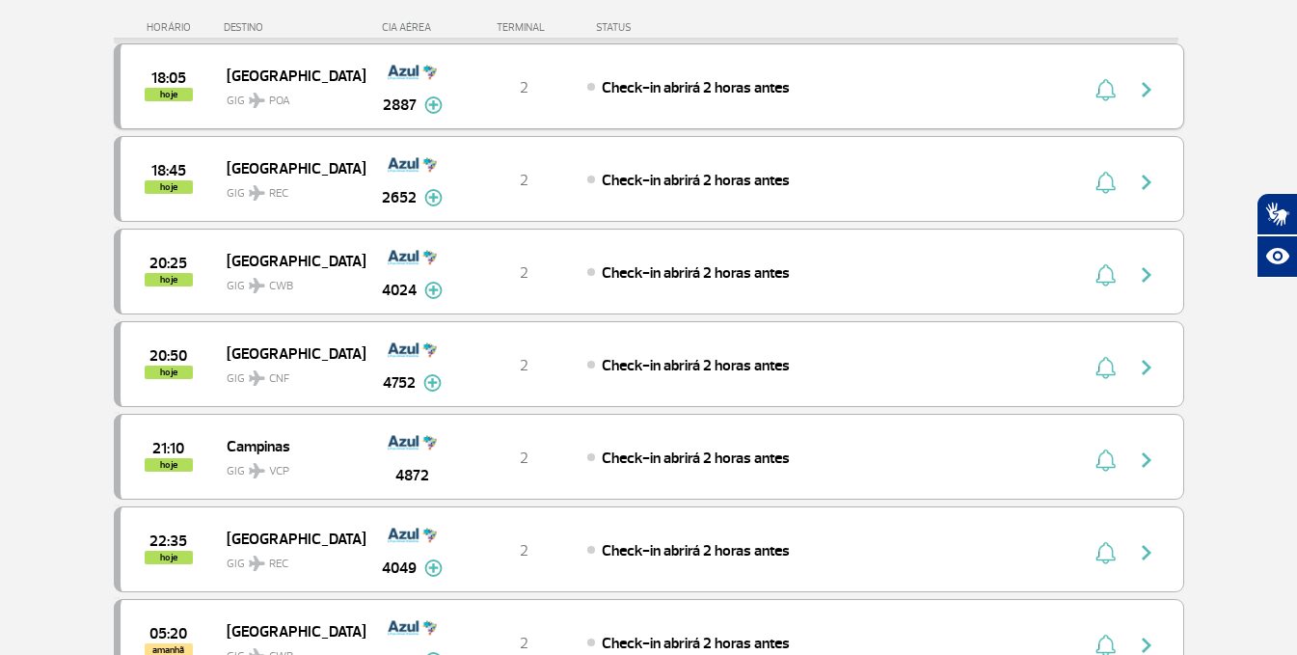
scroll to position [482, 0]
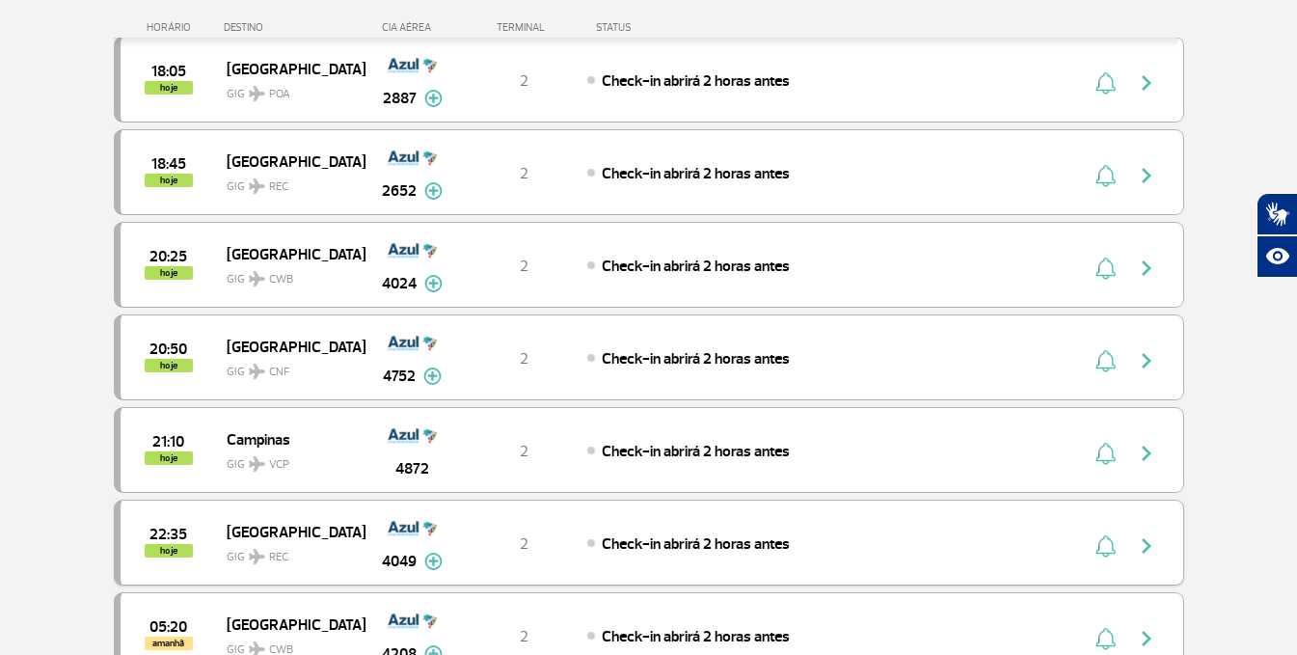
click at [237, 536] on span "[GEOGRAPHIC_DATA]" at bounding box center [288, 531] width 123 height 25
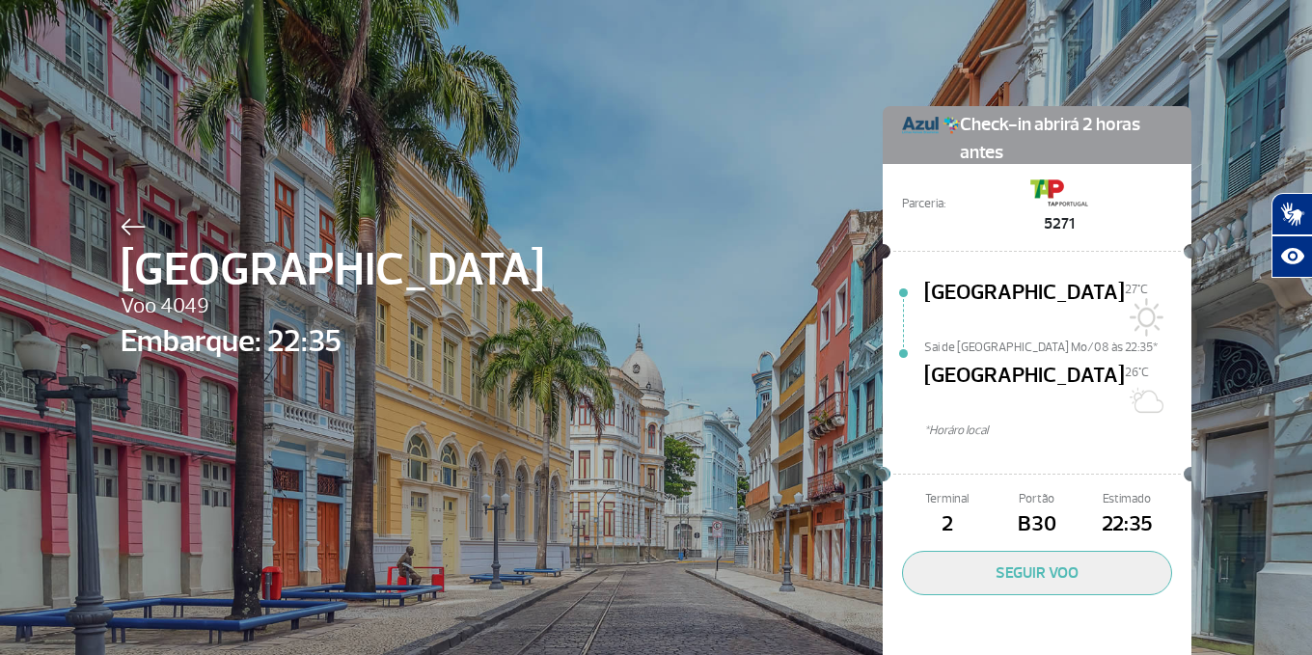
click at [122, 231] on img at bounding box center [133, 226] width 25 height 17
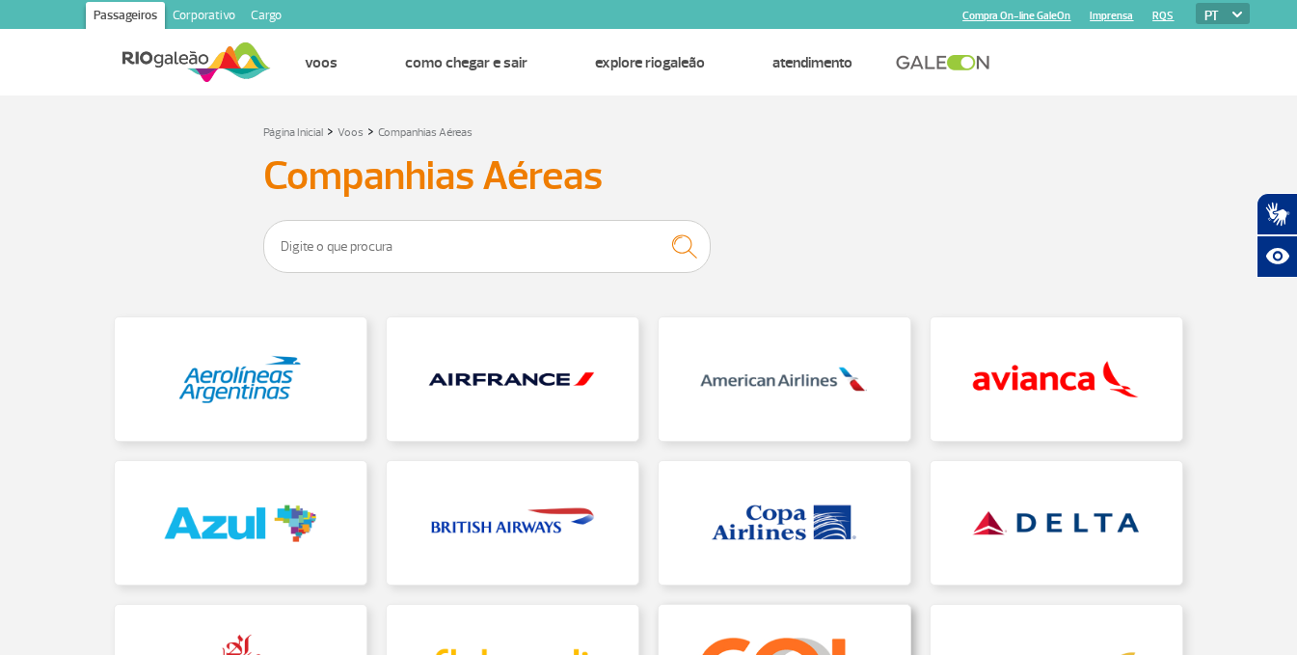
click at [708, 636] on link at bounding box center [785, 666] width 252 height 123
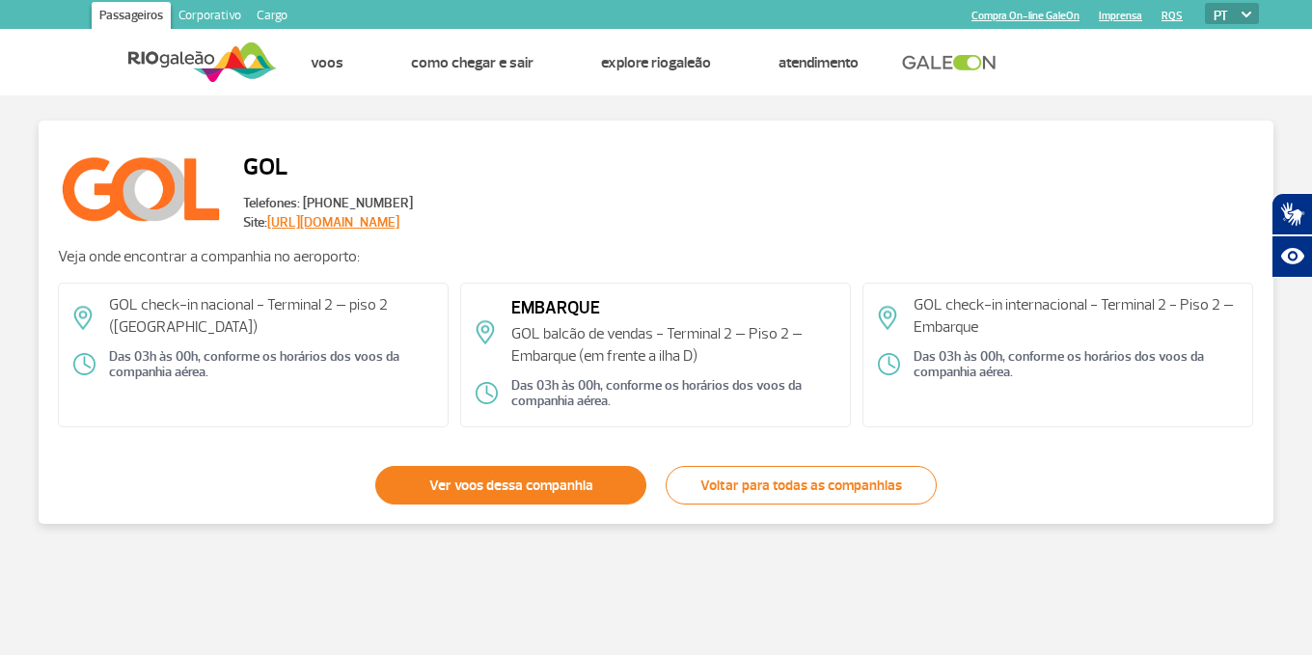
click at [567, 481] on link "Ver voos dessa companhia" at bounding box center [510, 485] width 271 height 39
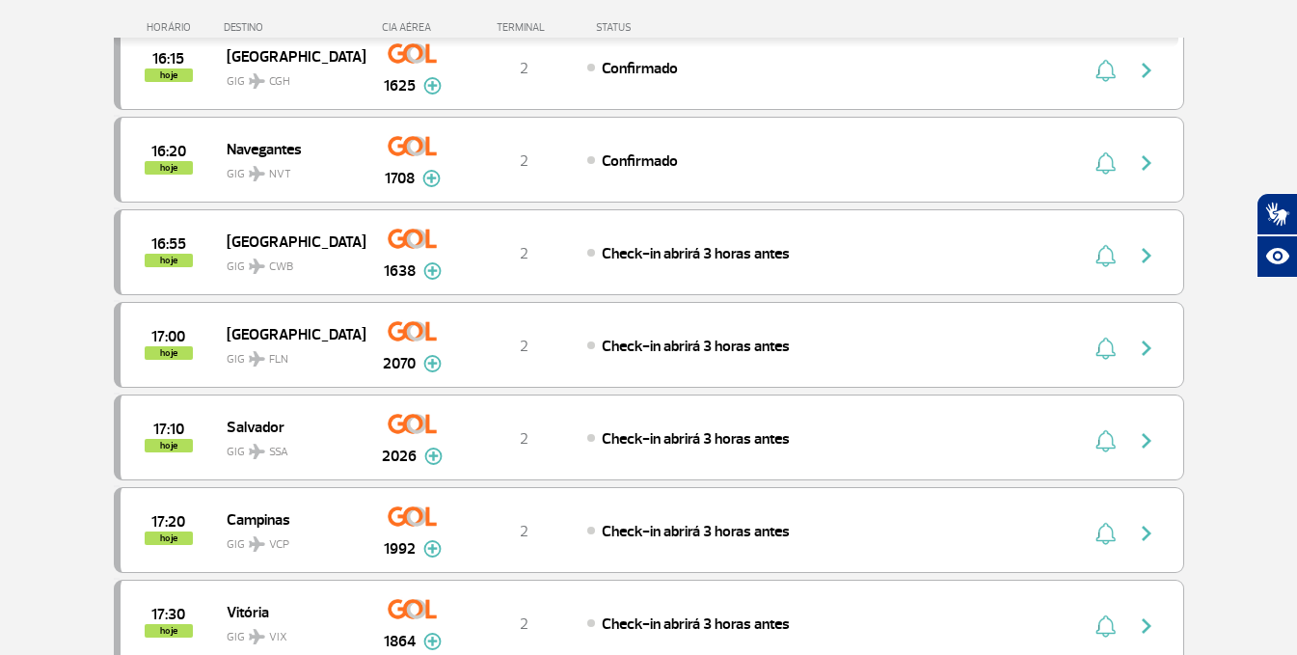
scroll to position [964, 0]
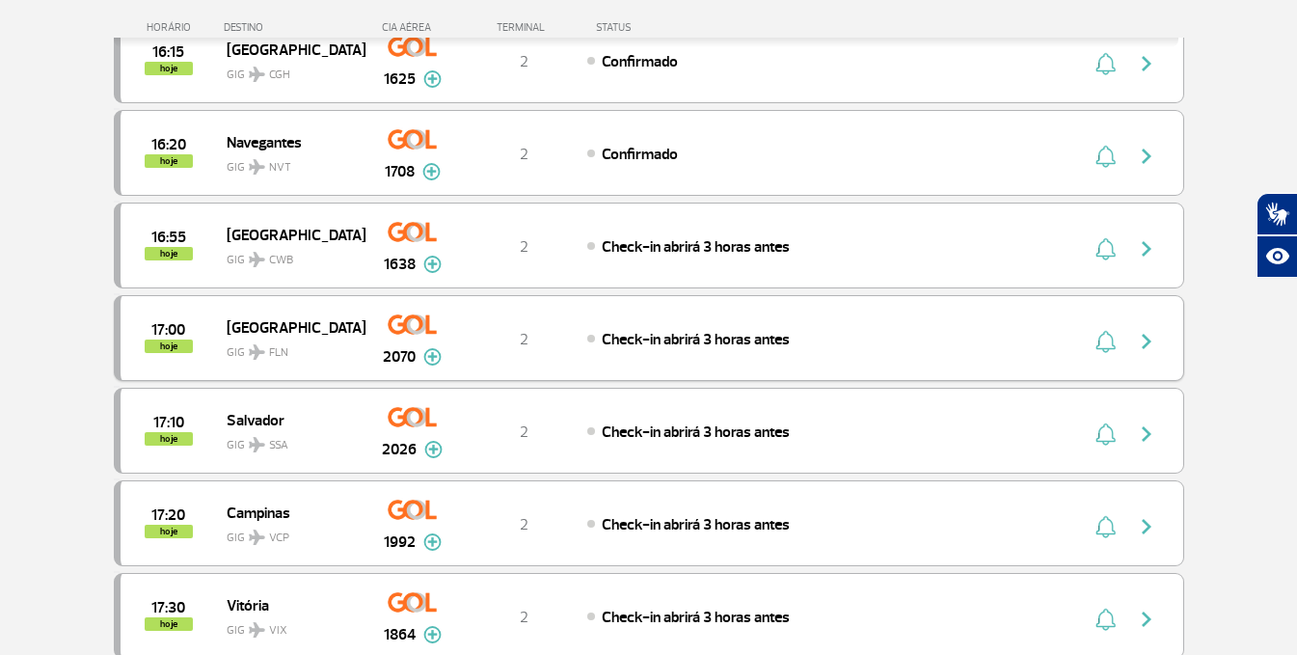
click at [304, 325] on span "[GEOGRAPHIC_DATA]" at bounding box center [288, 326] width 123 height 25
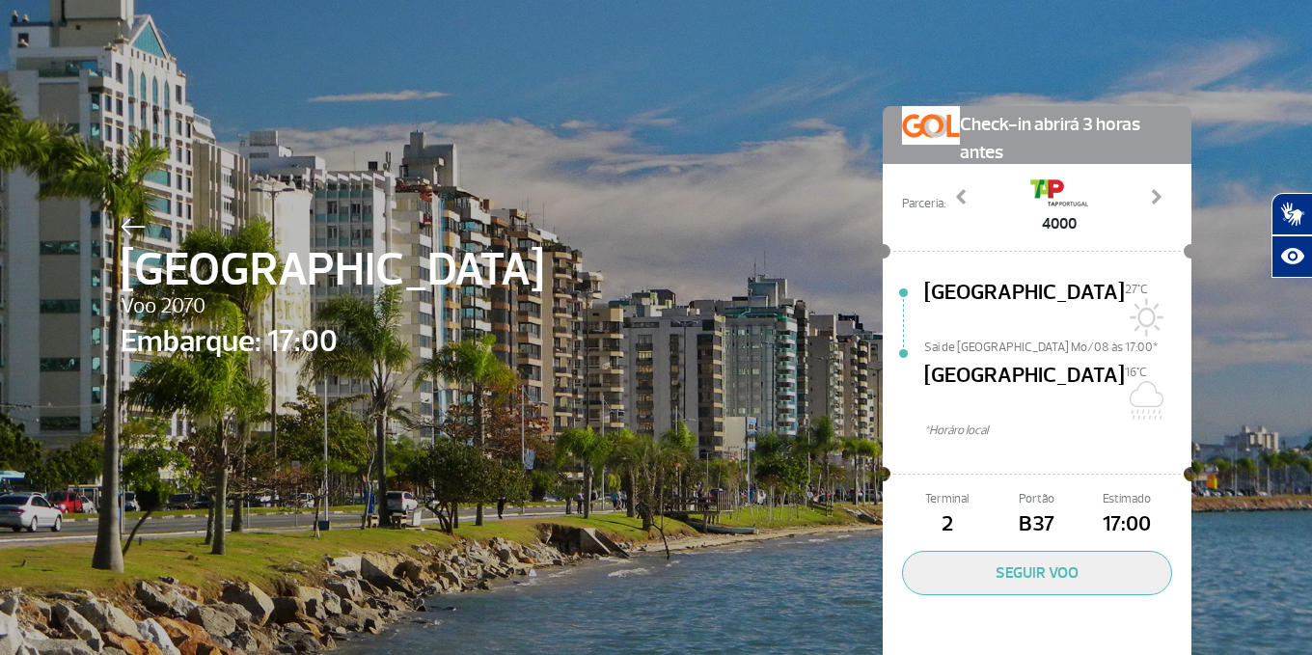
click at [111, 235] on div "Florianópolis Voo 2070 Embarque: 17:00 Check-in abrirá 3 horas antes Parceria: …" at bounding box center [655, 360] width 1099 height 720
click at [136, 229] on img at bounding box center [133, 226] width 25 height 17
